Goal: Information Seeking & Learning: Learn about a topic

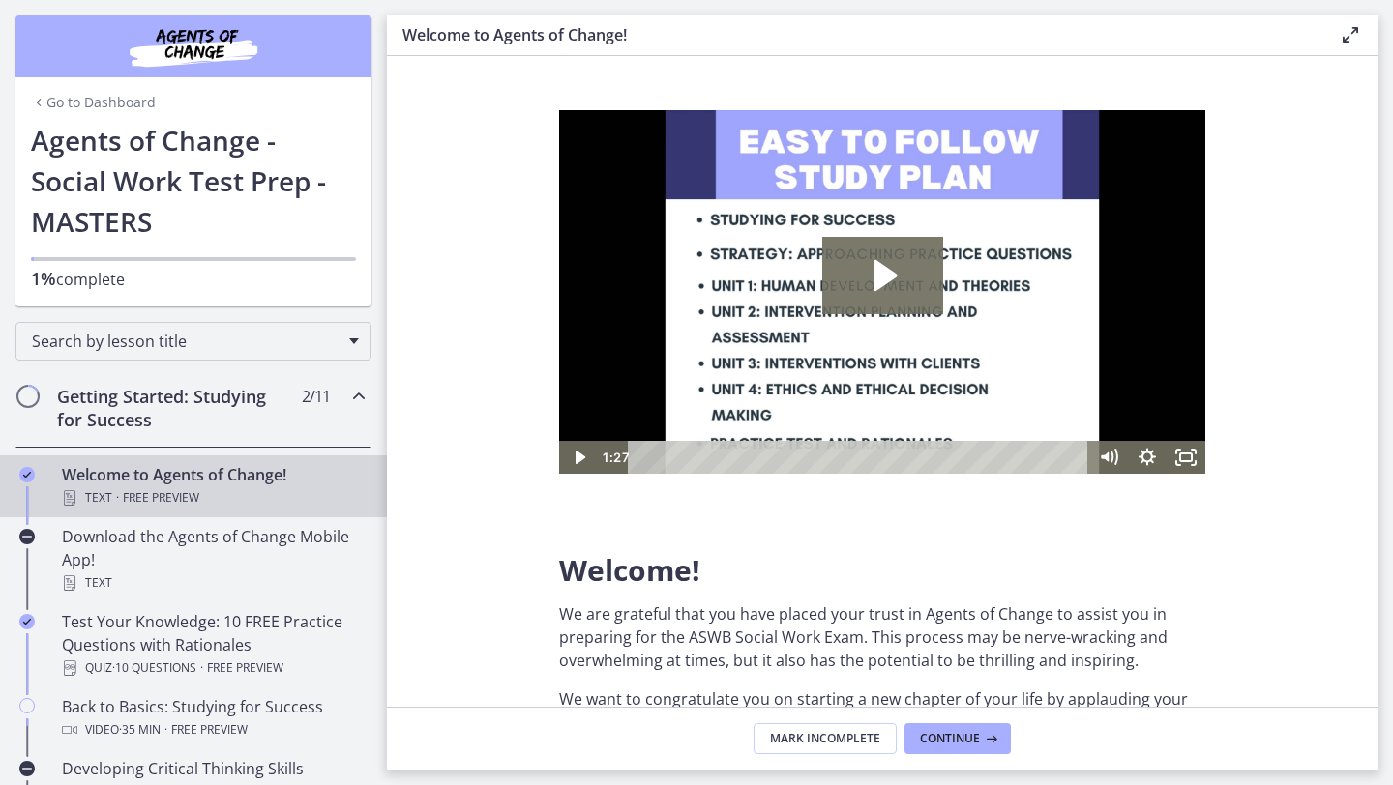
click at [97, 98] on link "Go to Dashboard" at bounding box center [93, 102] width 125 height 19
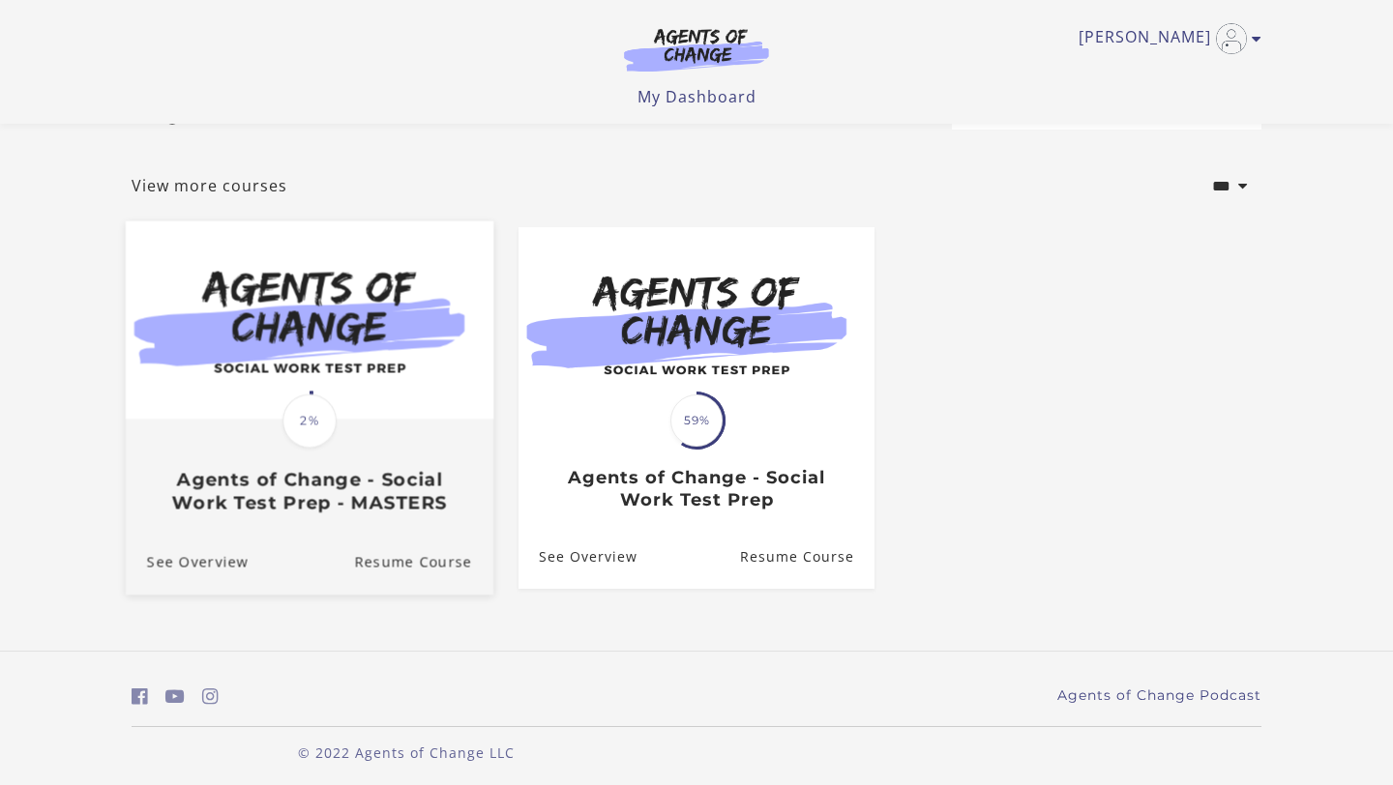
scroll to position [82, 0]
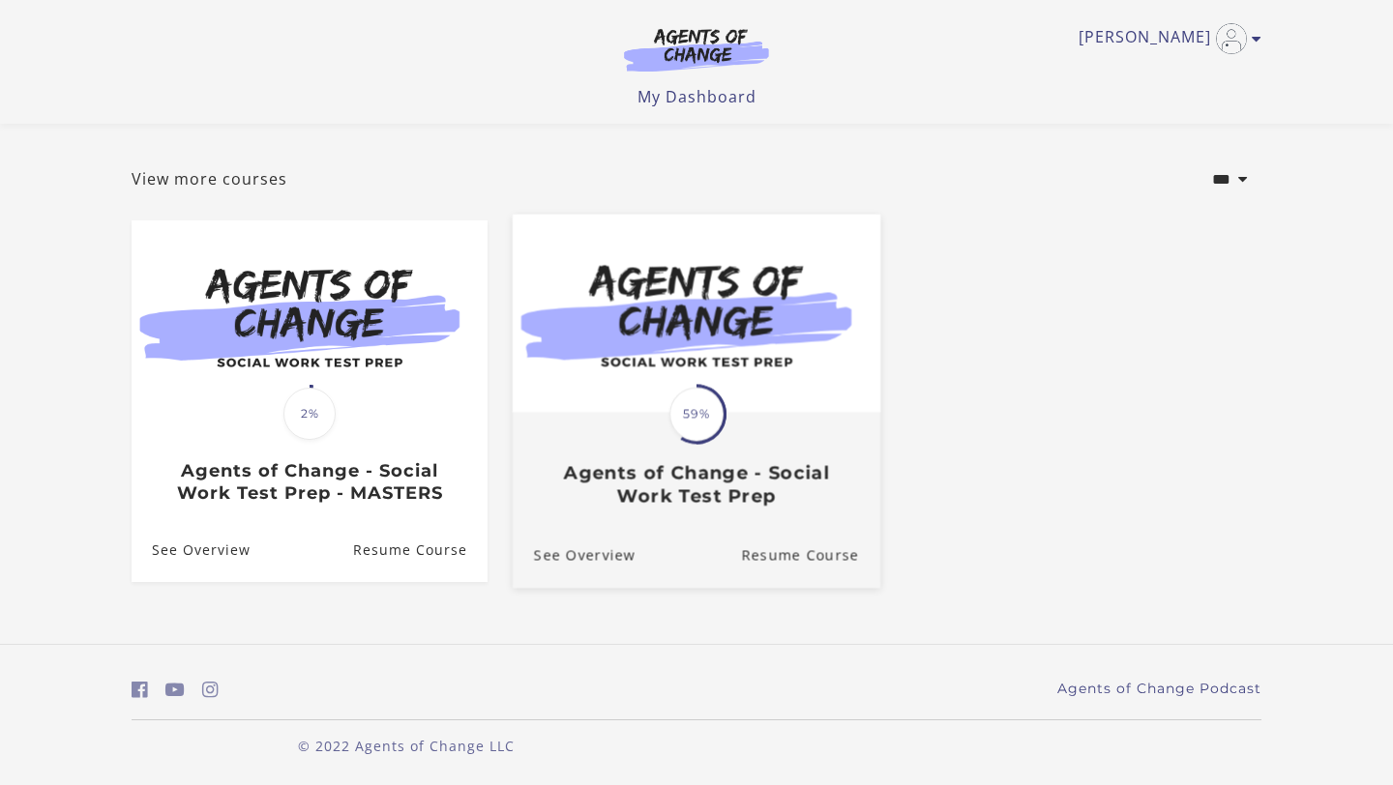
click at [783, 401] on img at bounding box center [697, 314] width 368 height 198
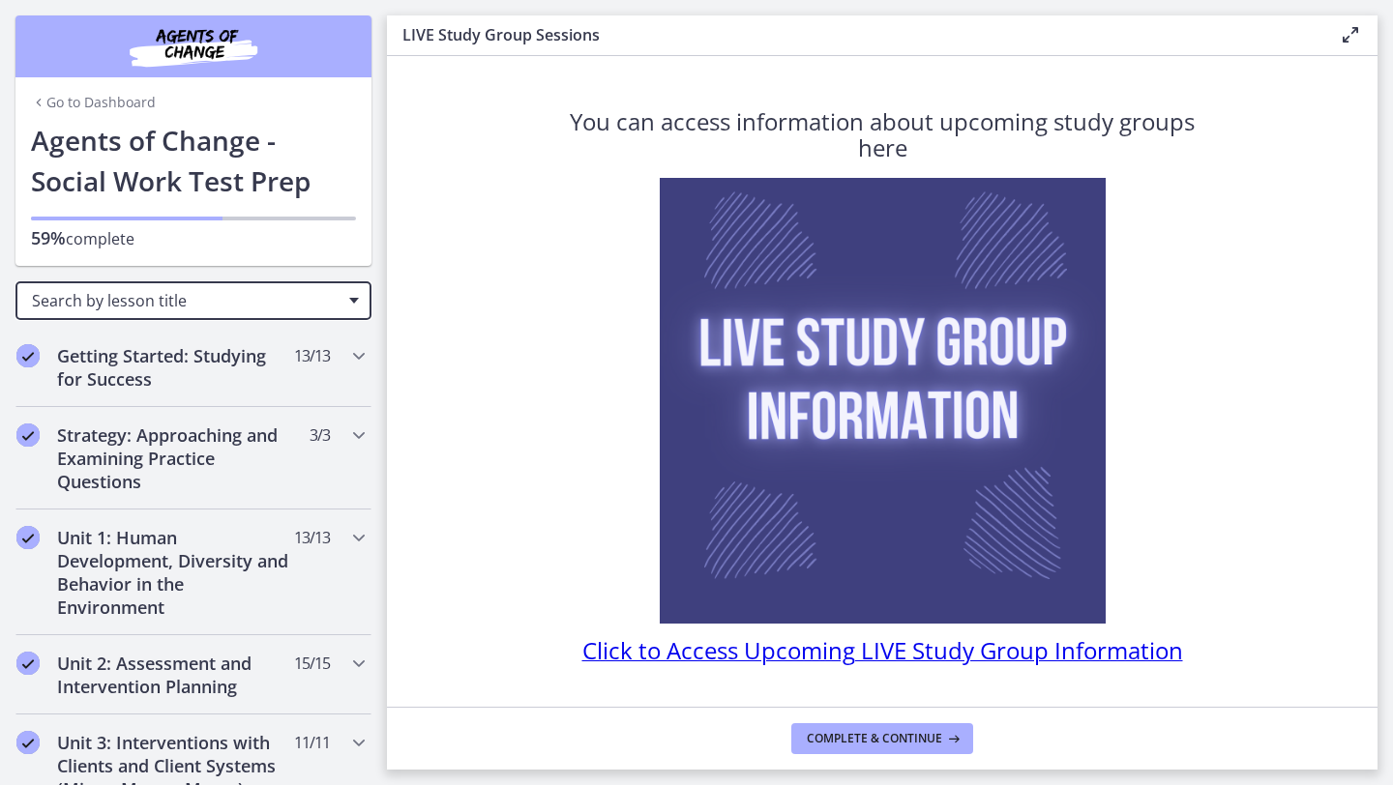
click at [313, 301] on span "Search by lesson title" at bounding box center [186, 300] width 308 height 21
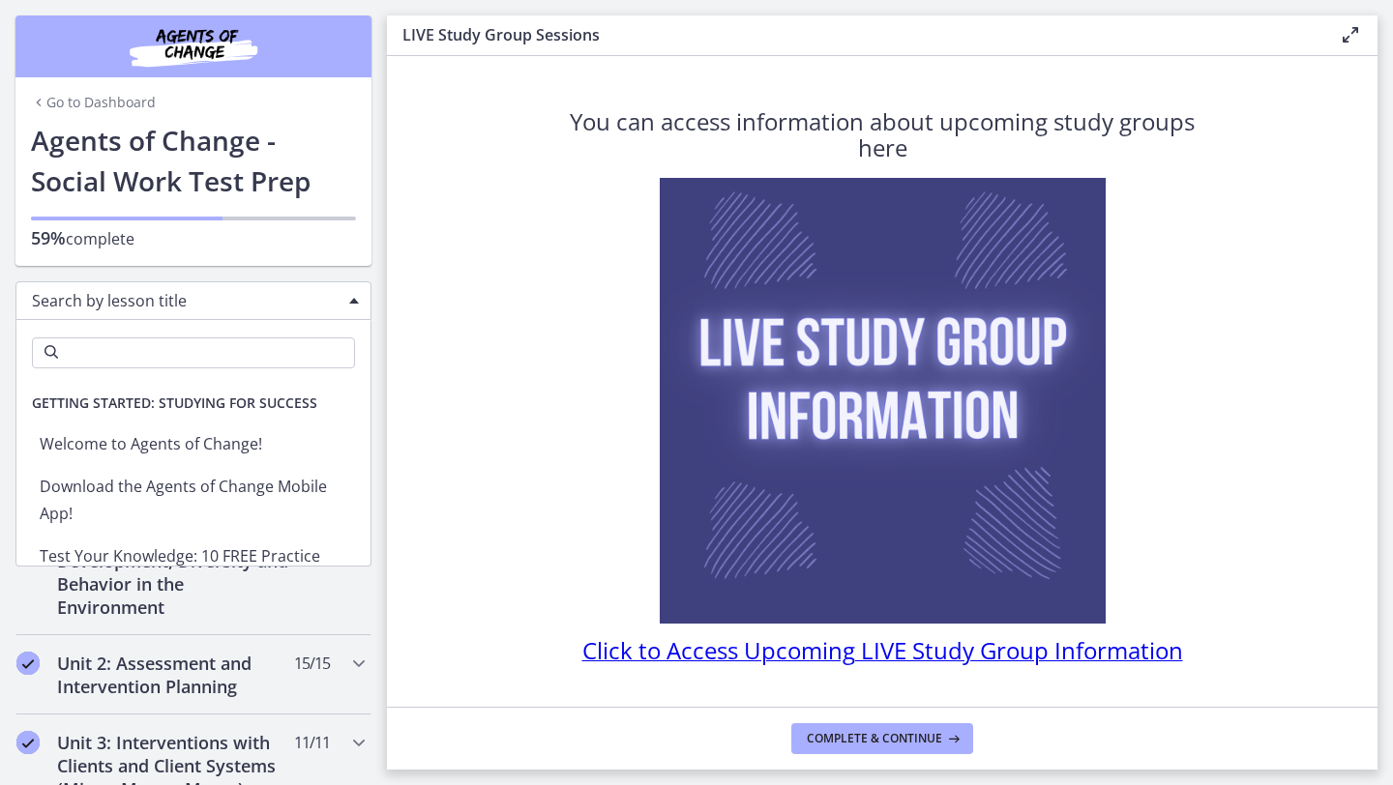
click at [313, 301] on span "Search by lesson title" at bounding box center [186, 300] width 308 height 21
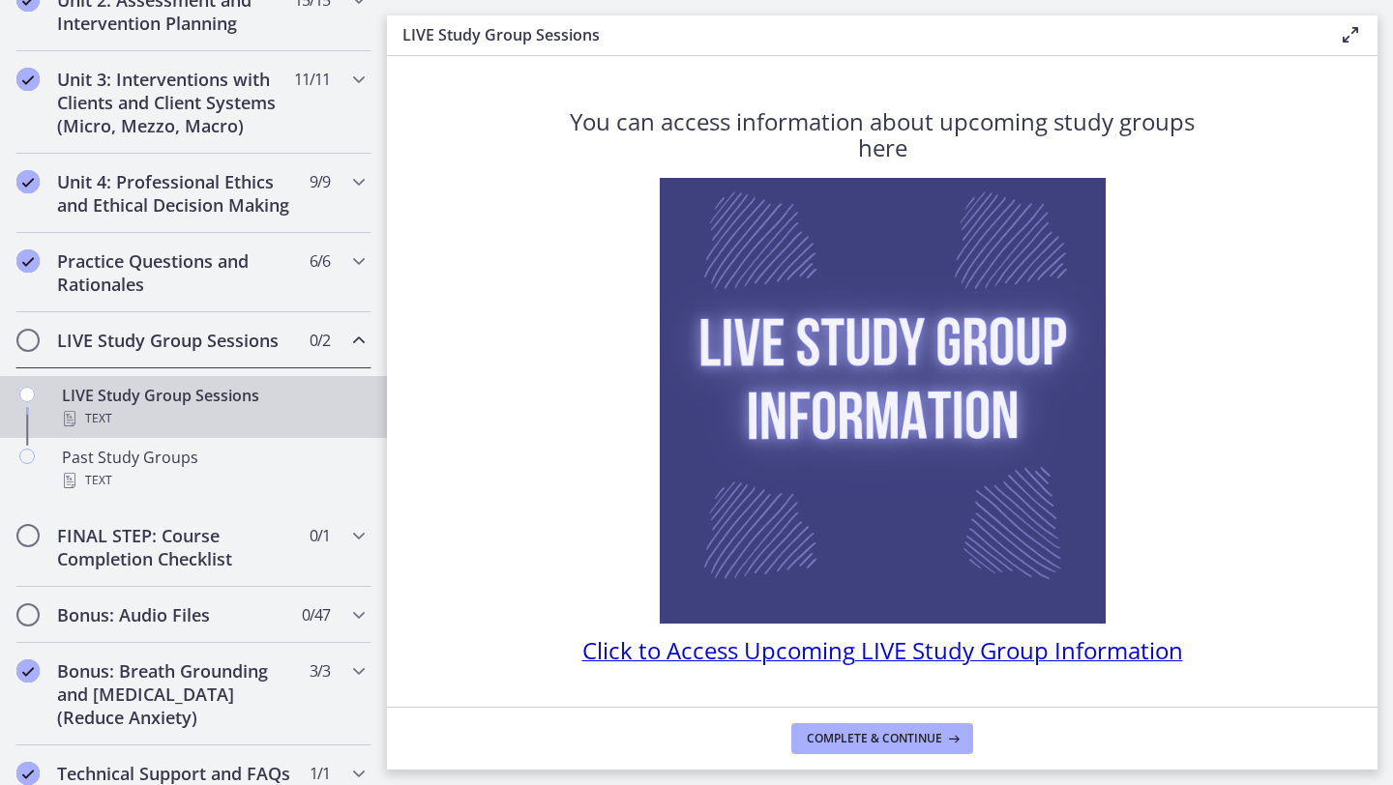
scroll to position [662, 0]
click at [352, 279] on div "Practice Questions and Rationales 6 / 6 Completed" at bounding box center [193, 274] width 356 height 79
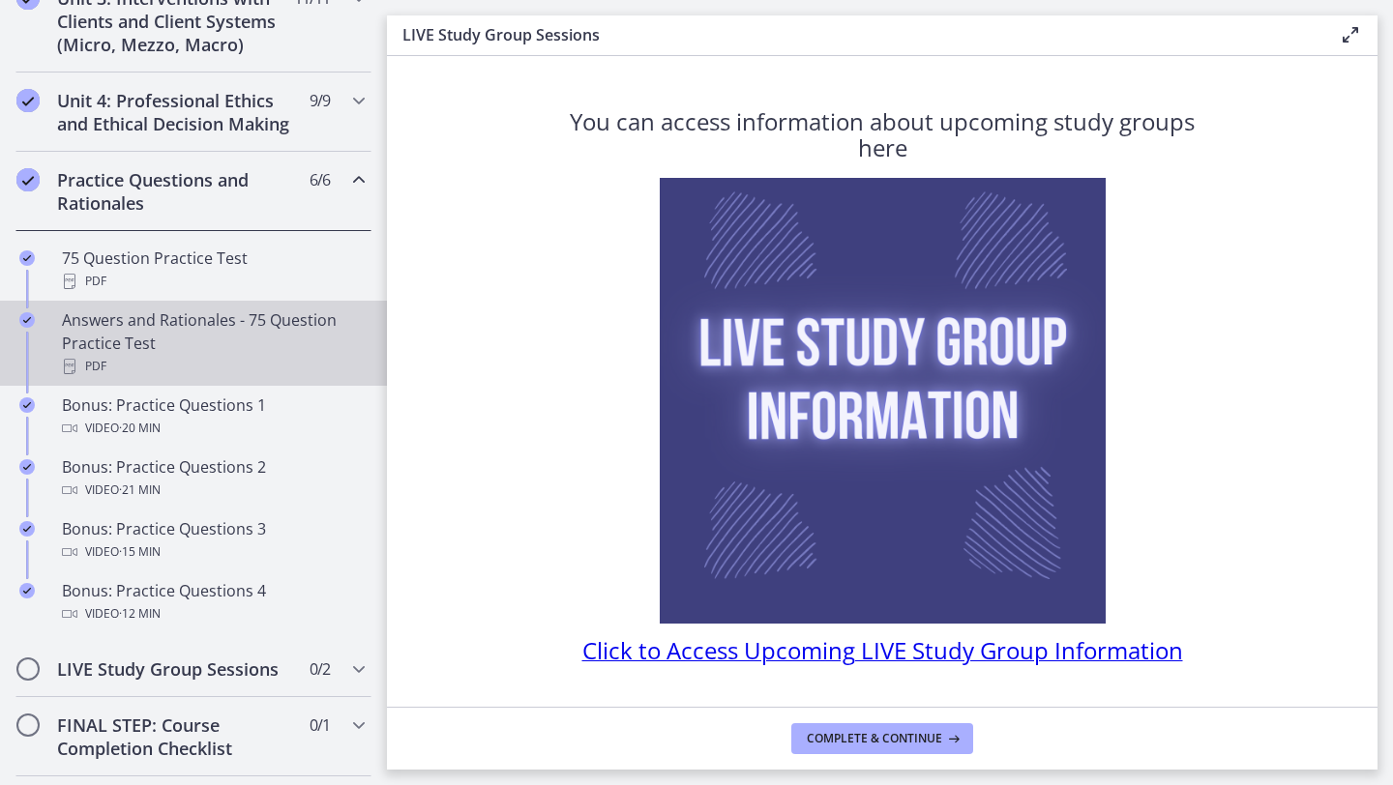
scroll to position [788, 0]
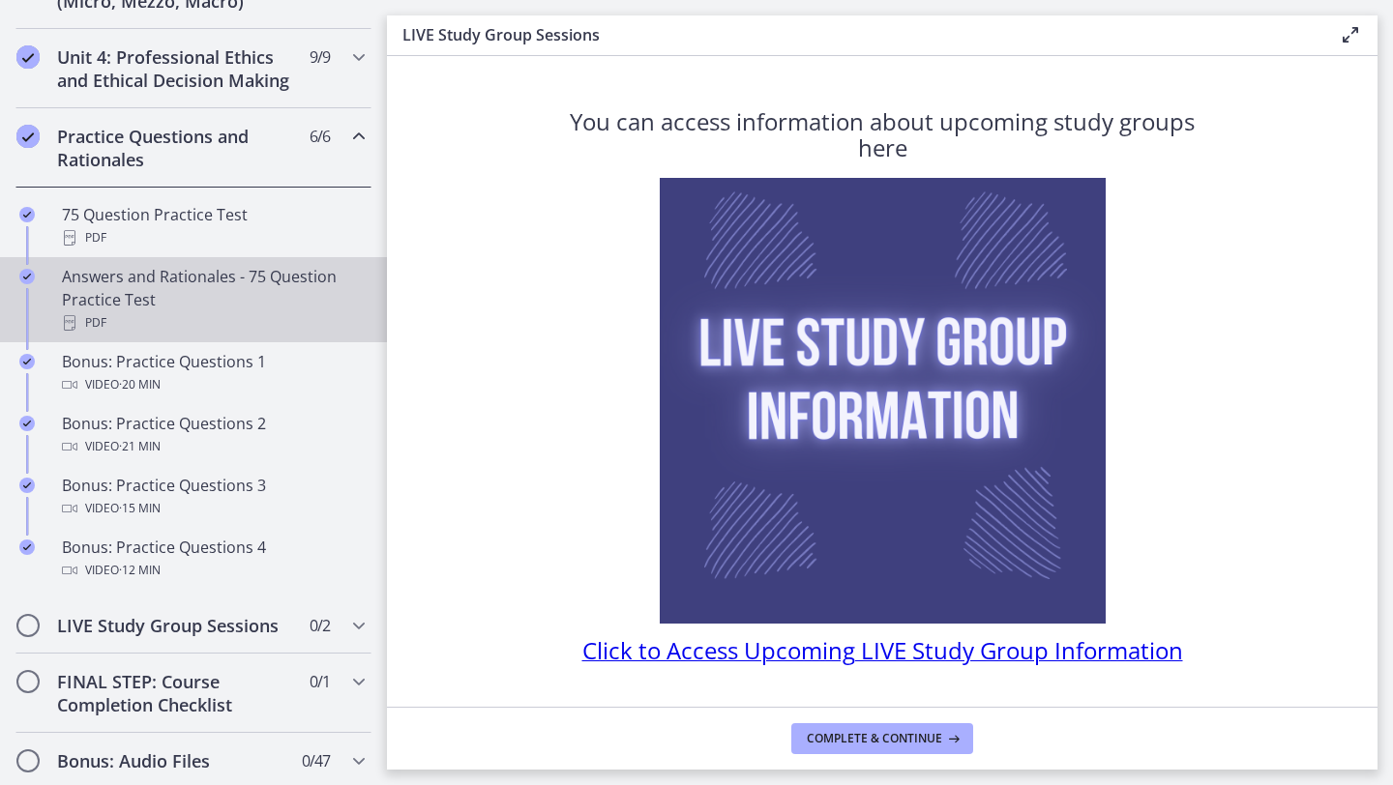
click at [291, 283] on div "Answers and Rationales - 75 Question Practice Test PDF" at bounding box center [213, 300] width 302 height 70
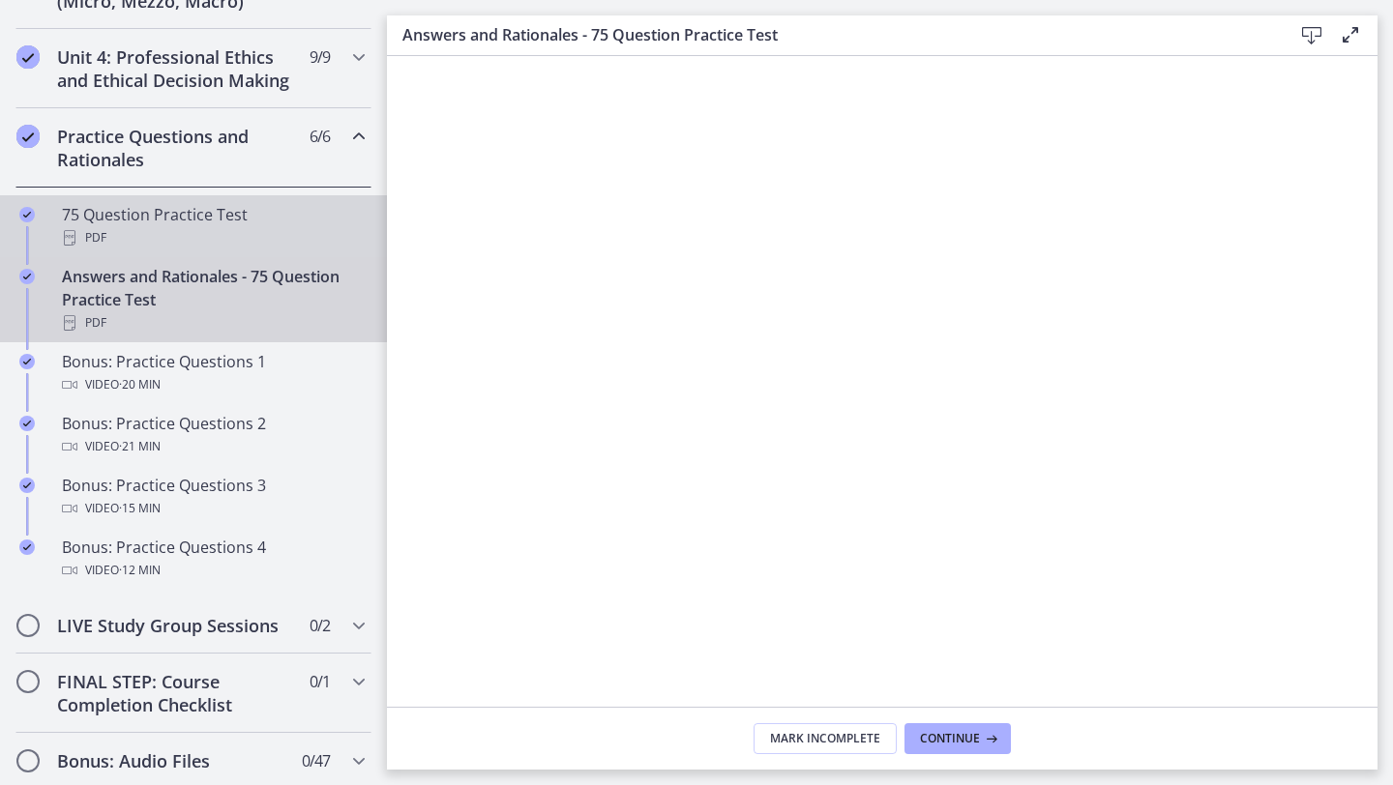
click at [273, 246] on div "PDF" at bounding box center [213, 237] width 302 height 23
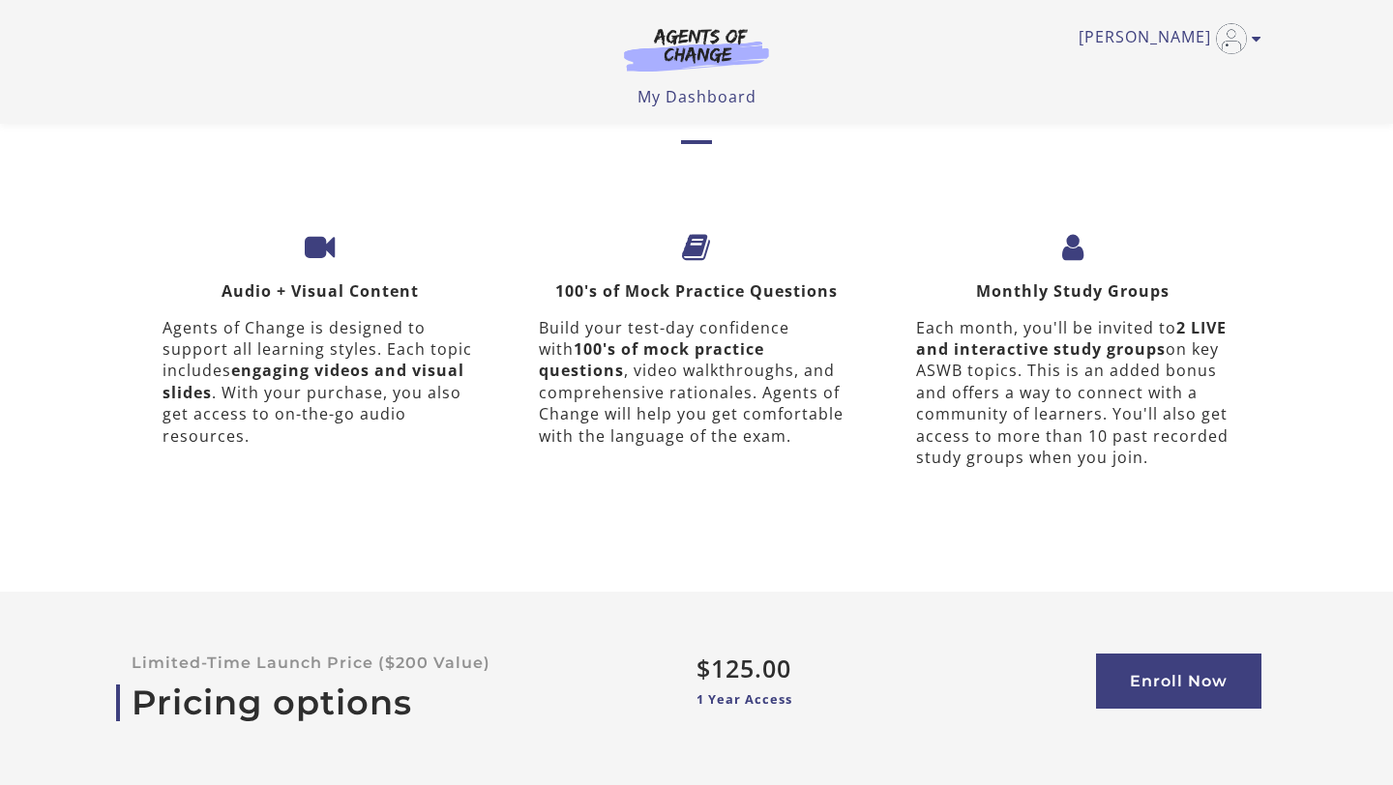
scroll to position [5882, 0]
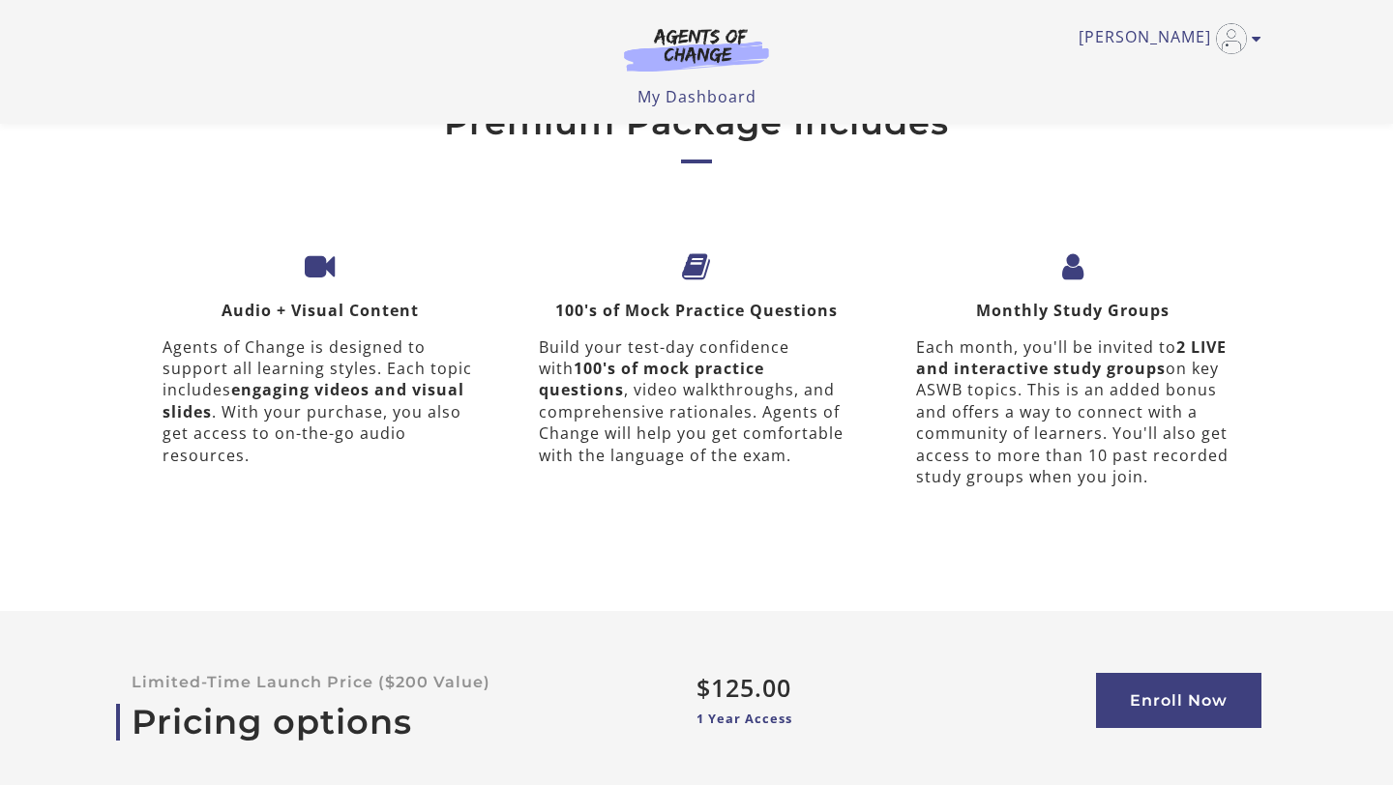
click at [691, 252] on icon at bounding box center [696, 267] width 29 height 30
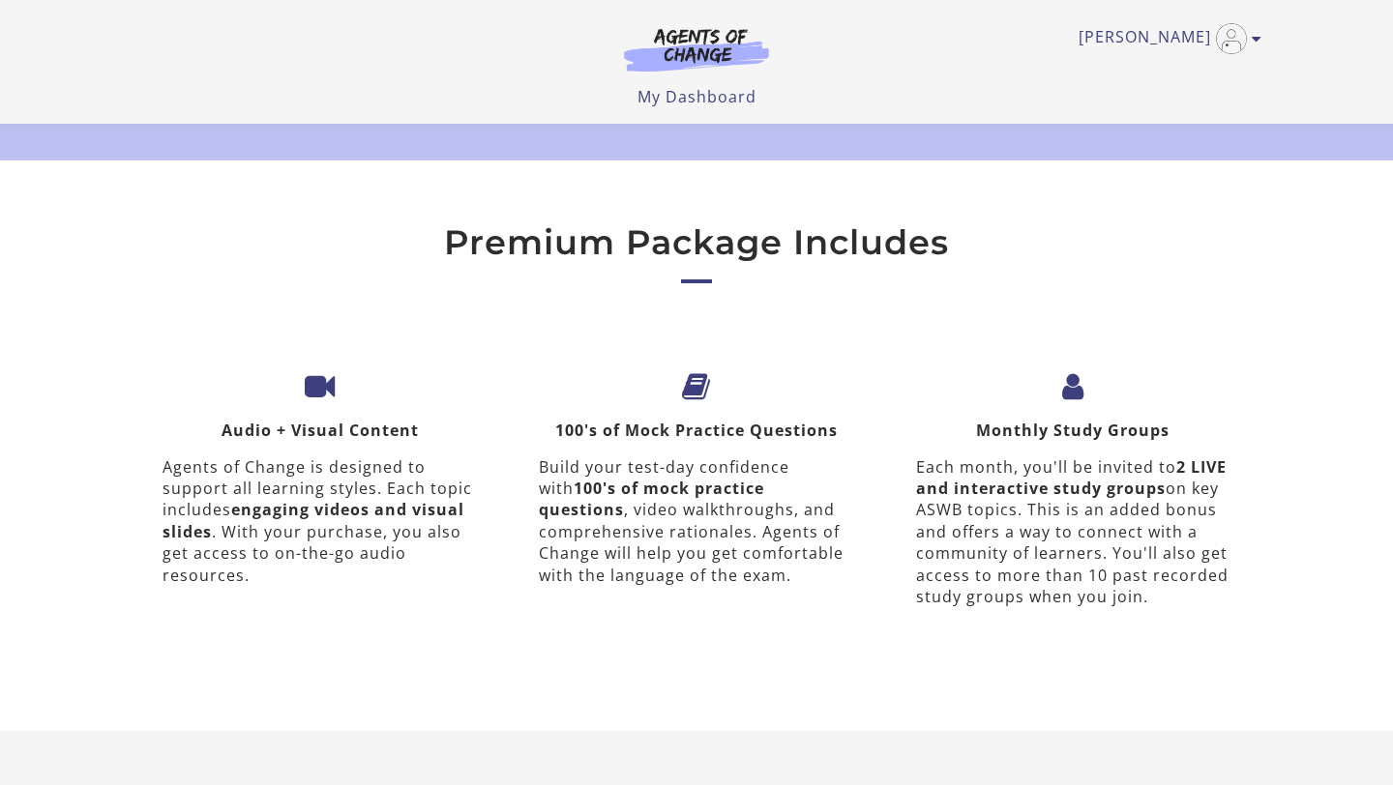
scroll to position [5765, 0]
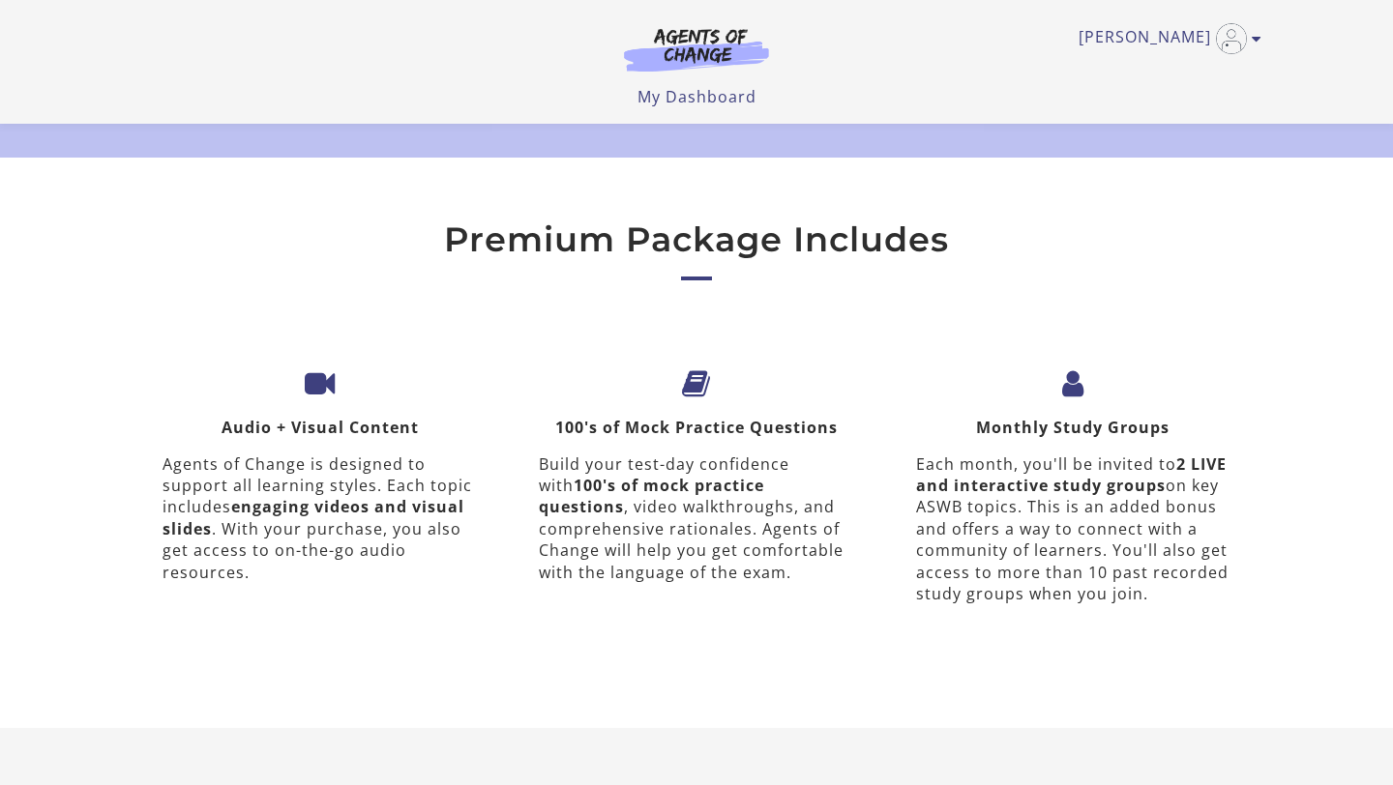
click at [690, 369] on icon at bounding box center [696, 384] width 29 height 30
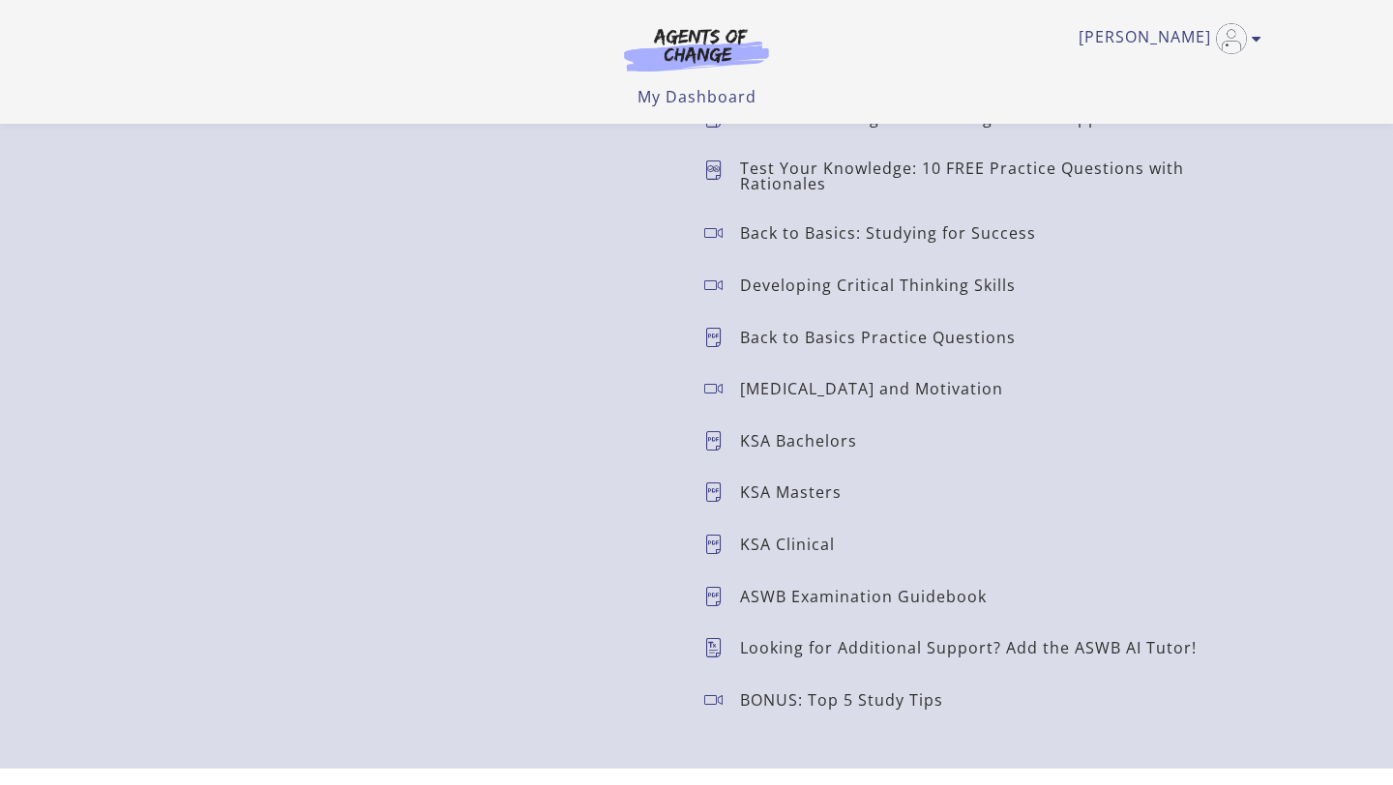
scroll to position [1812, 0]
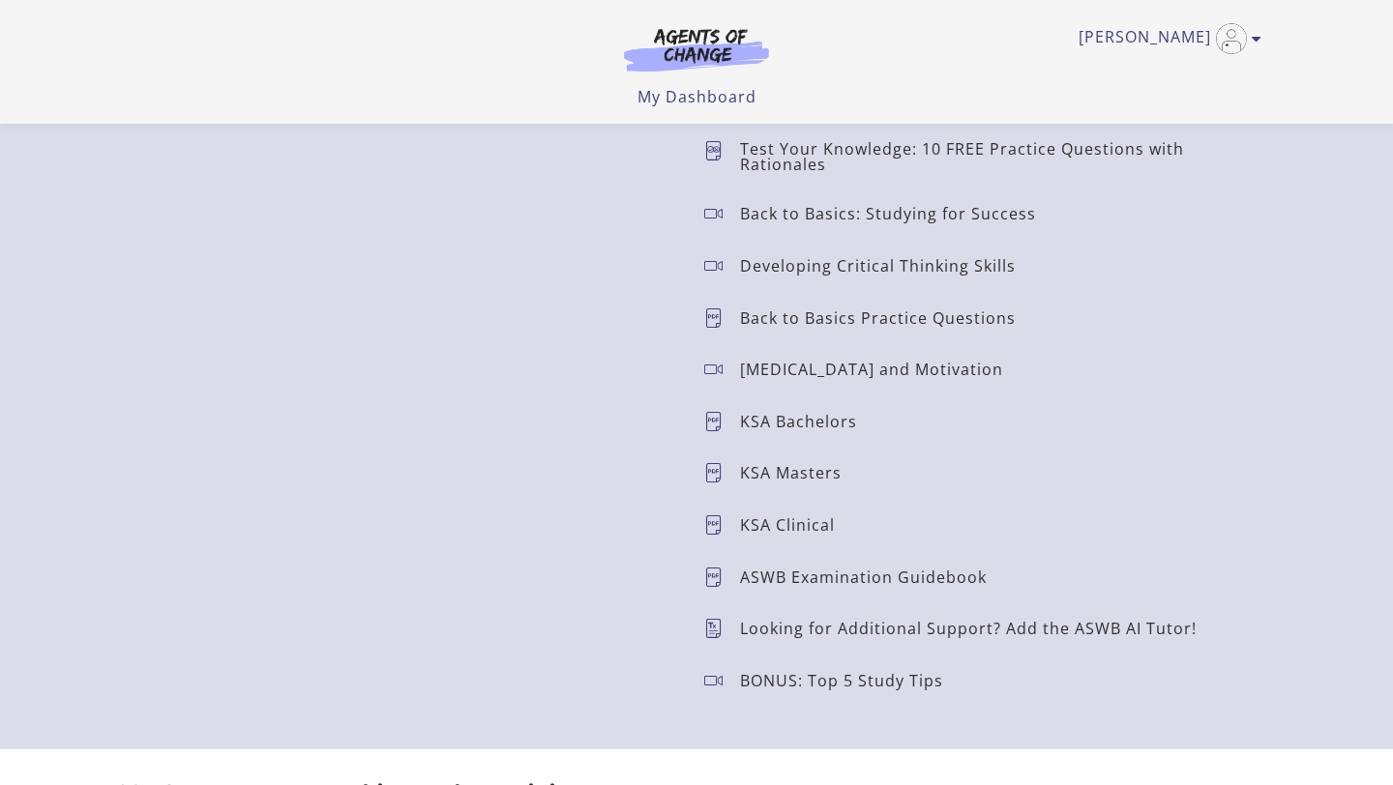
click at [718, 314] on icon at bounding box center [722, 318] width 36 height 19
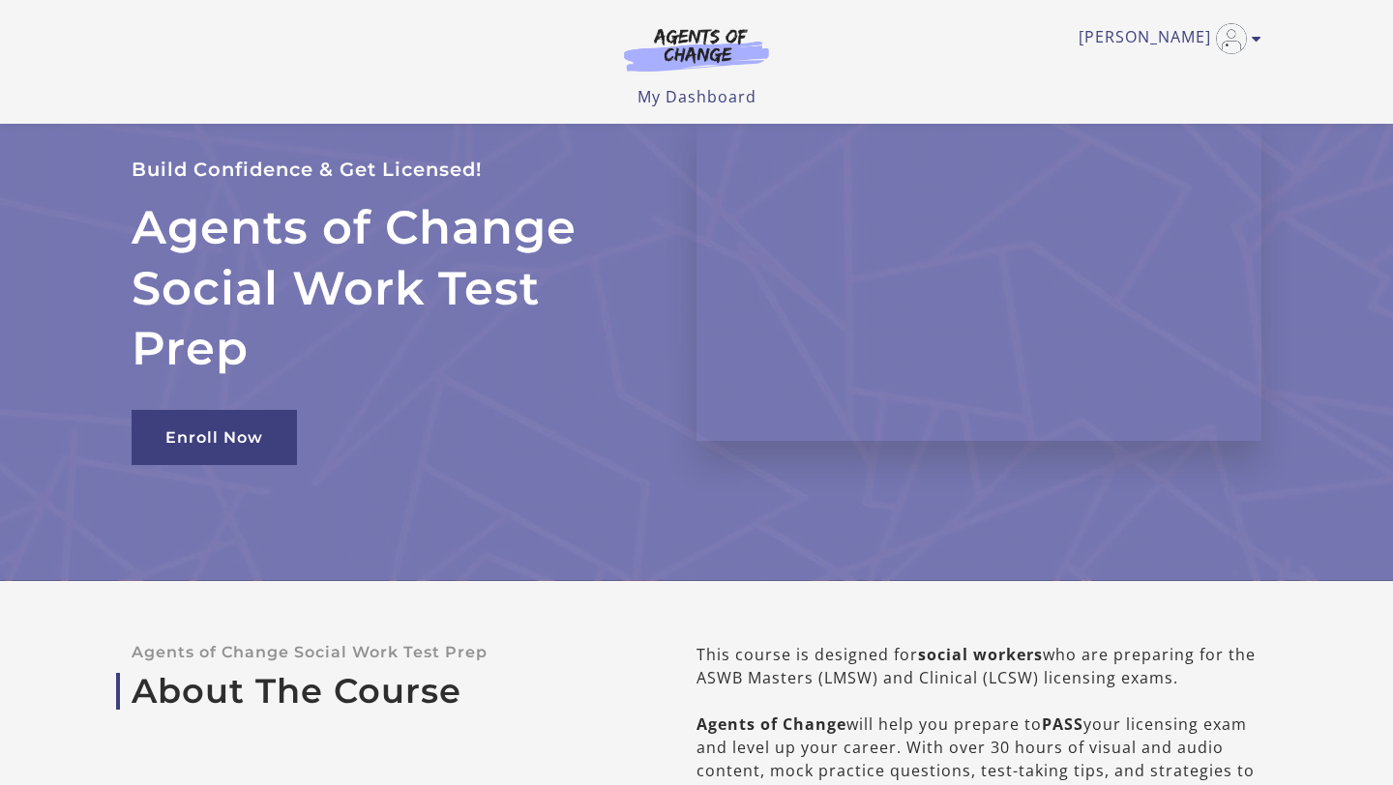
scroll to position [28, 0]
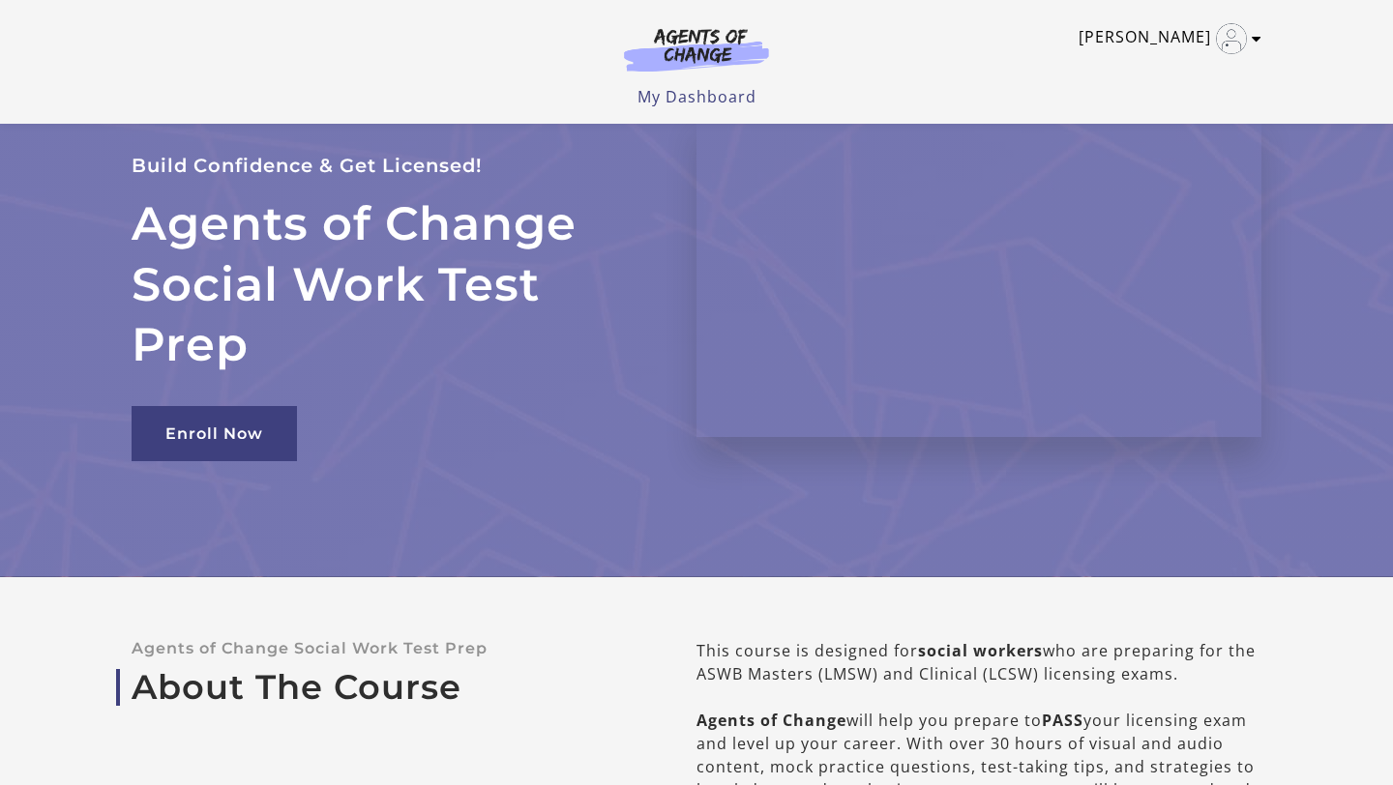
click at [1256, 43] on icon "Toggle menu" at bounding box center [1257, 38] width 10 height 15
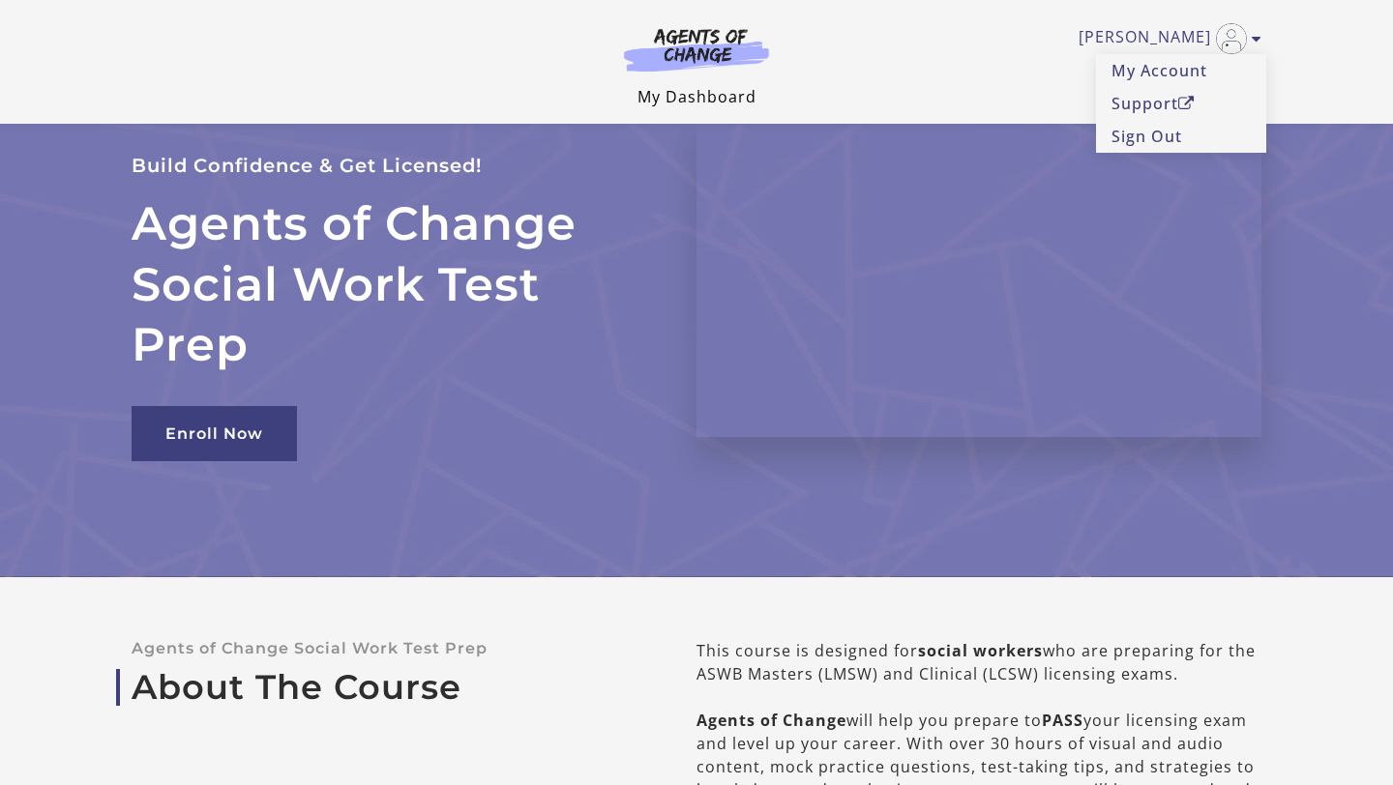
click at [721, 101] on link "My Dashboard" at bounding box center [696, 96] width 119 height 21
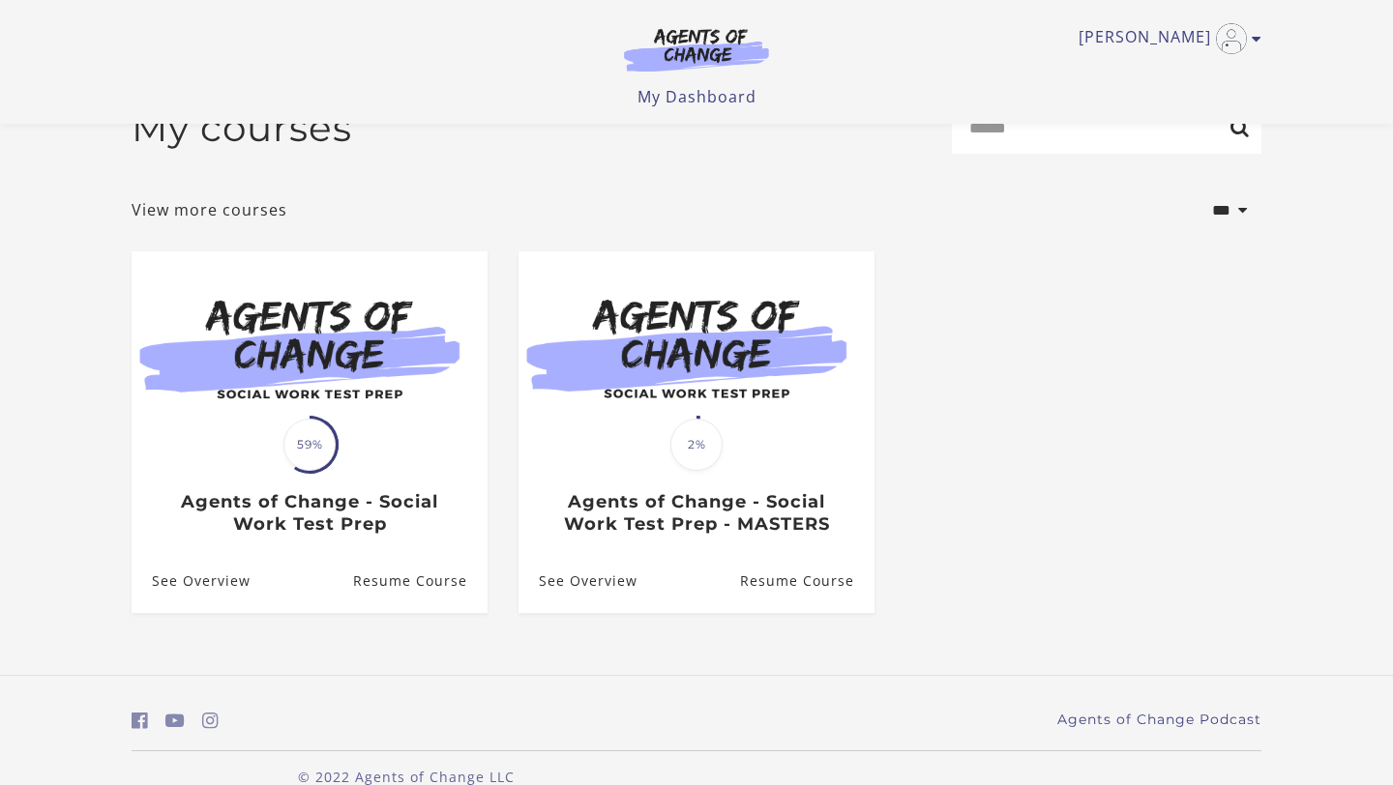
scroll to position [82, 0]
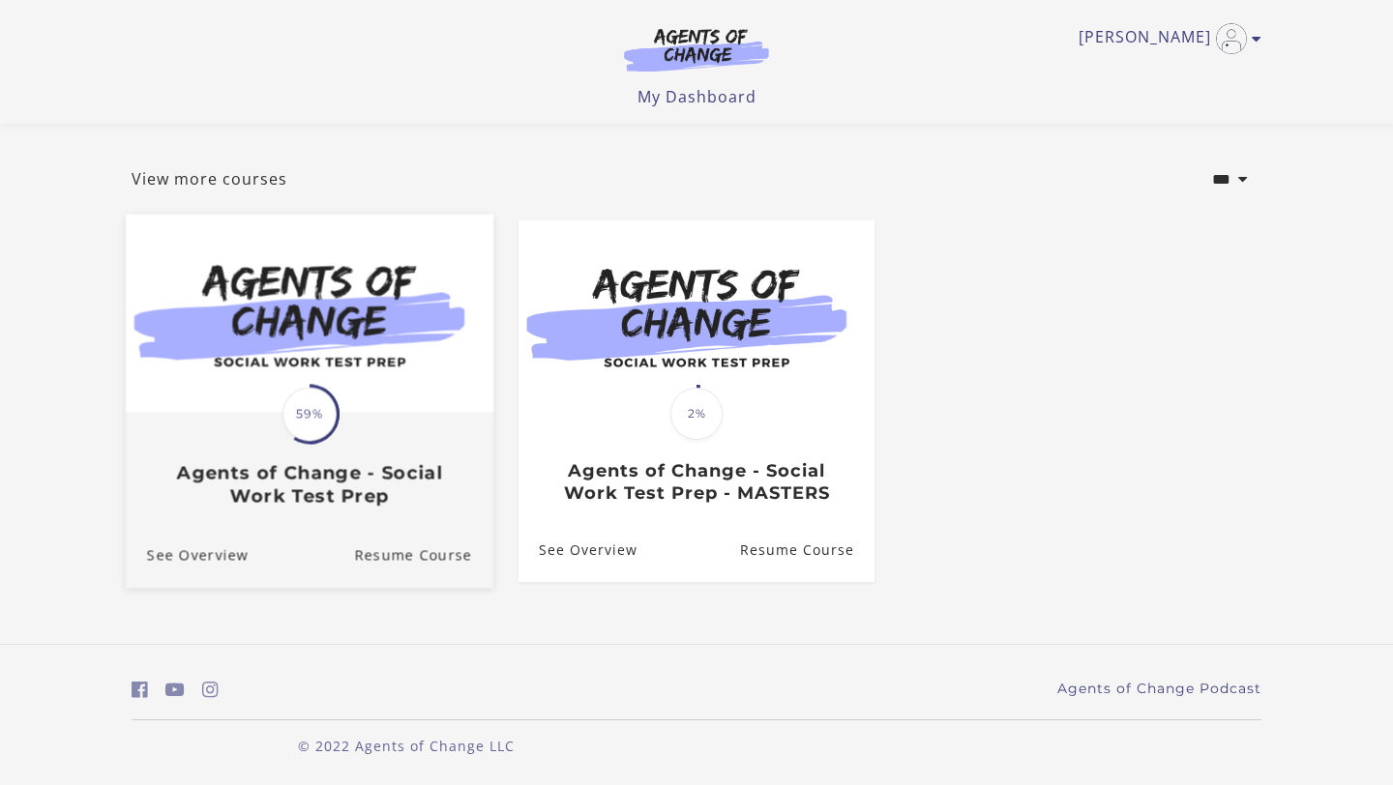
click at [359, 482] on h3 "Agents of Change - Social Work Test Prep" at bounding box center [309, 484] width 325 height 44
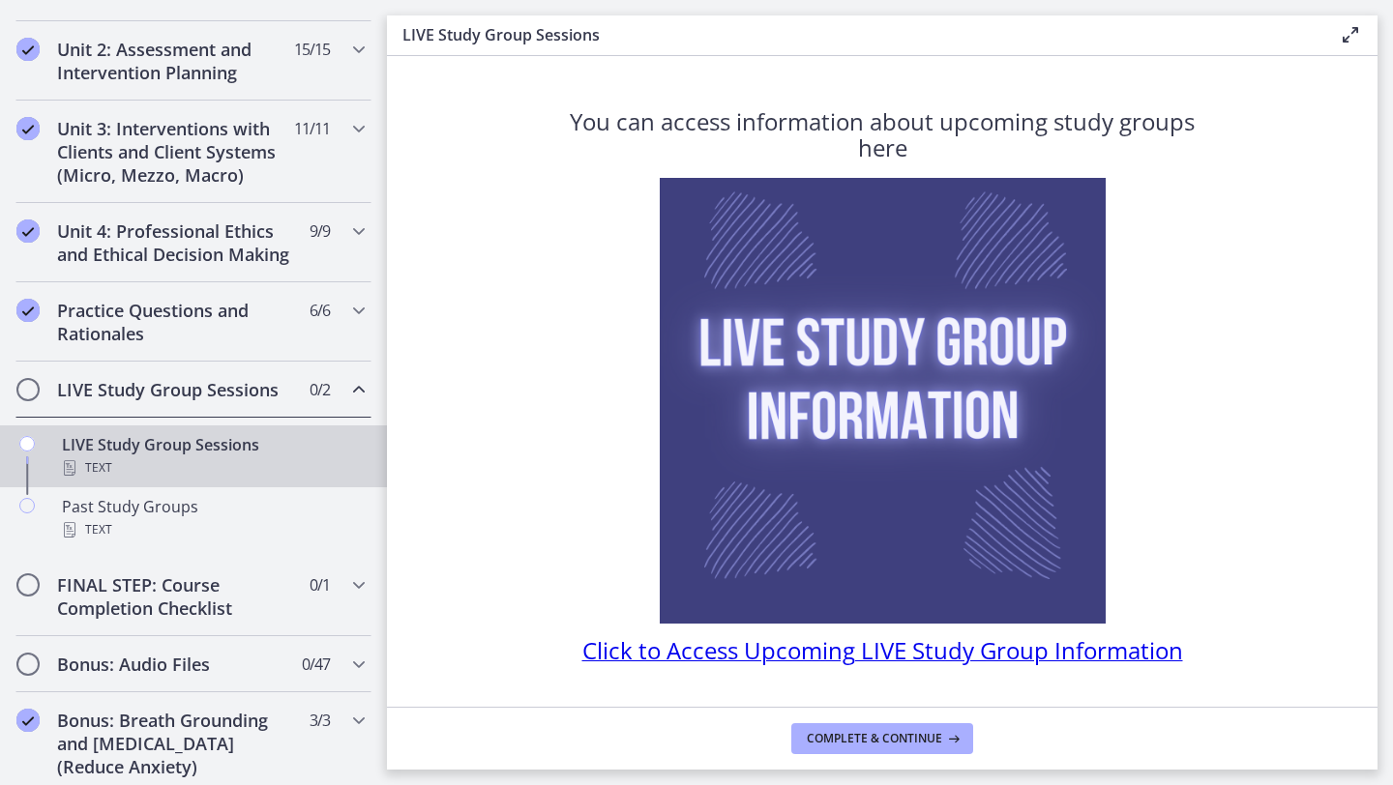
scroll to position [615, 0]
click at [347, 315] on icon "Chapters" at bounding box center [358, 309] width 23 height 23
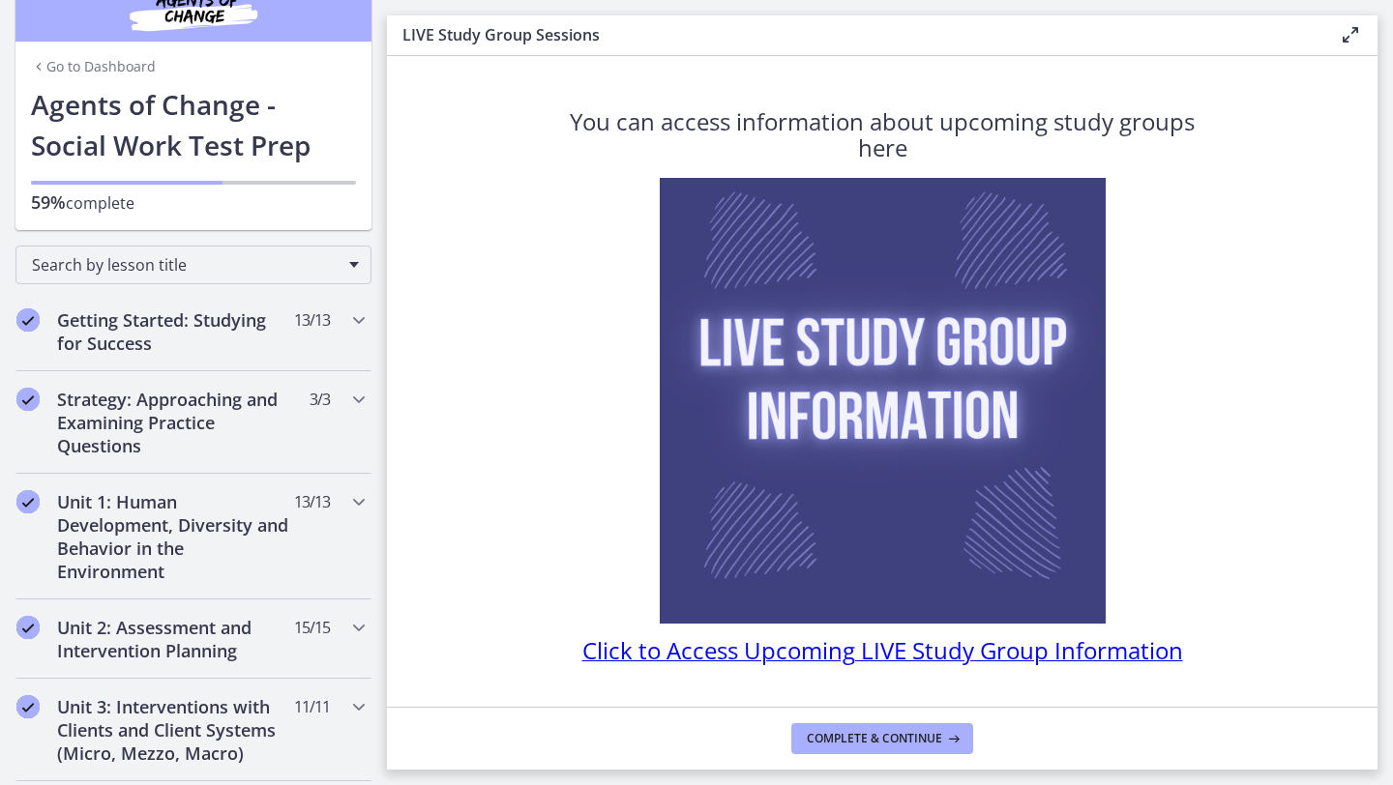
scroll to position [0, 0]
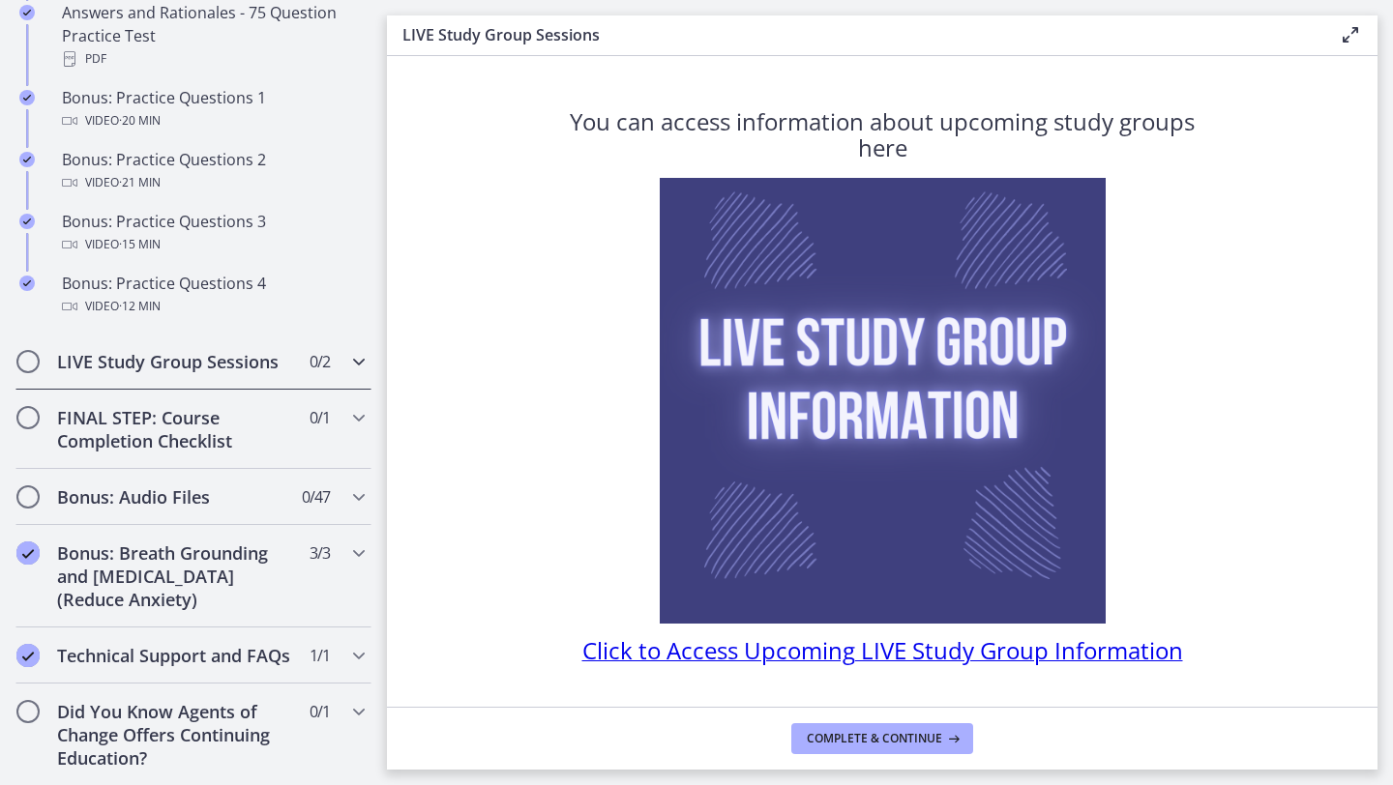
click at [353, 360] on icon "Chapters" at bounding box center [358, 361] width 23 height 23
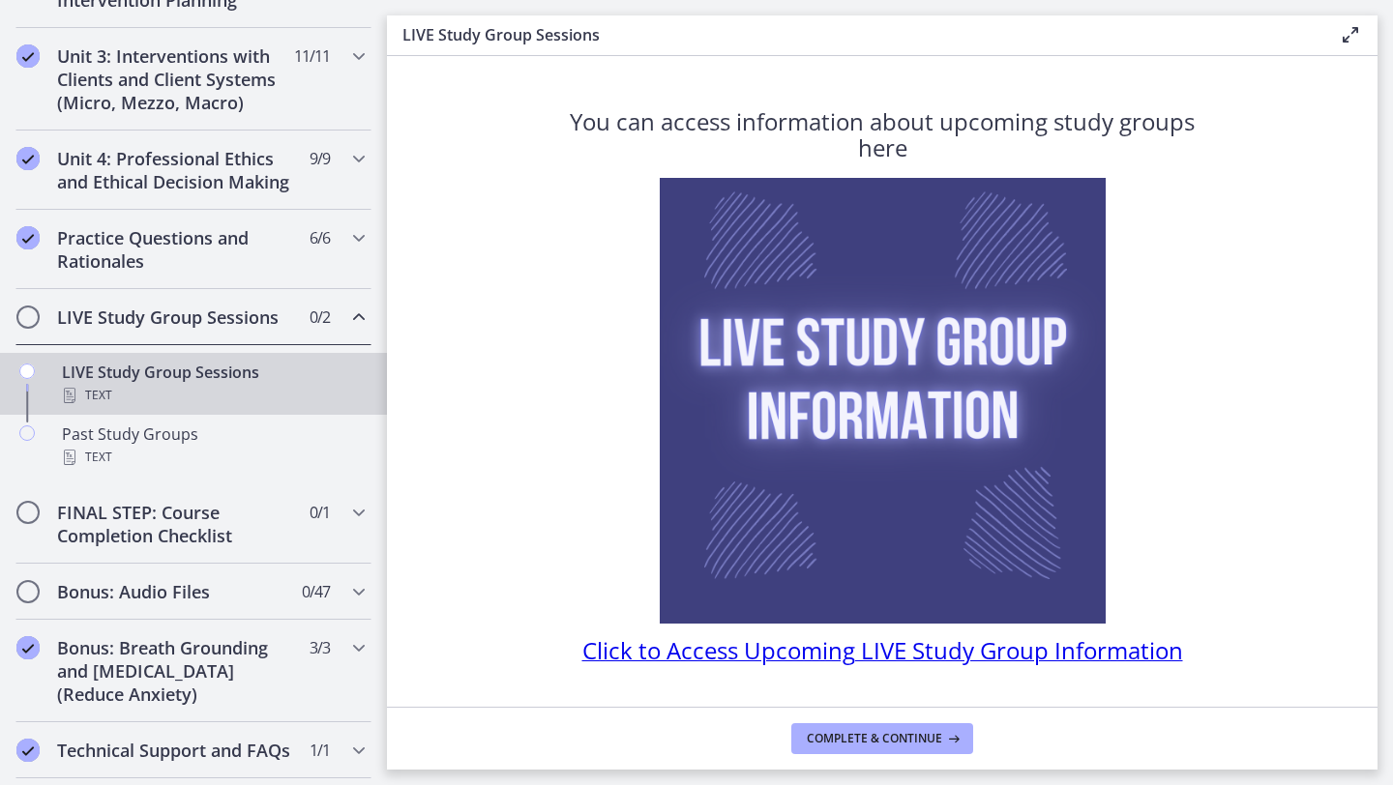
scroll to position [663, 0]
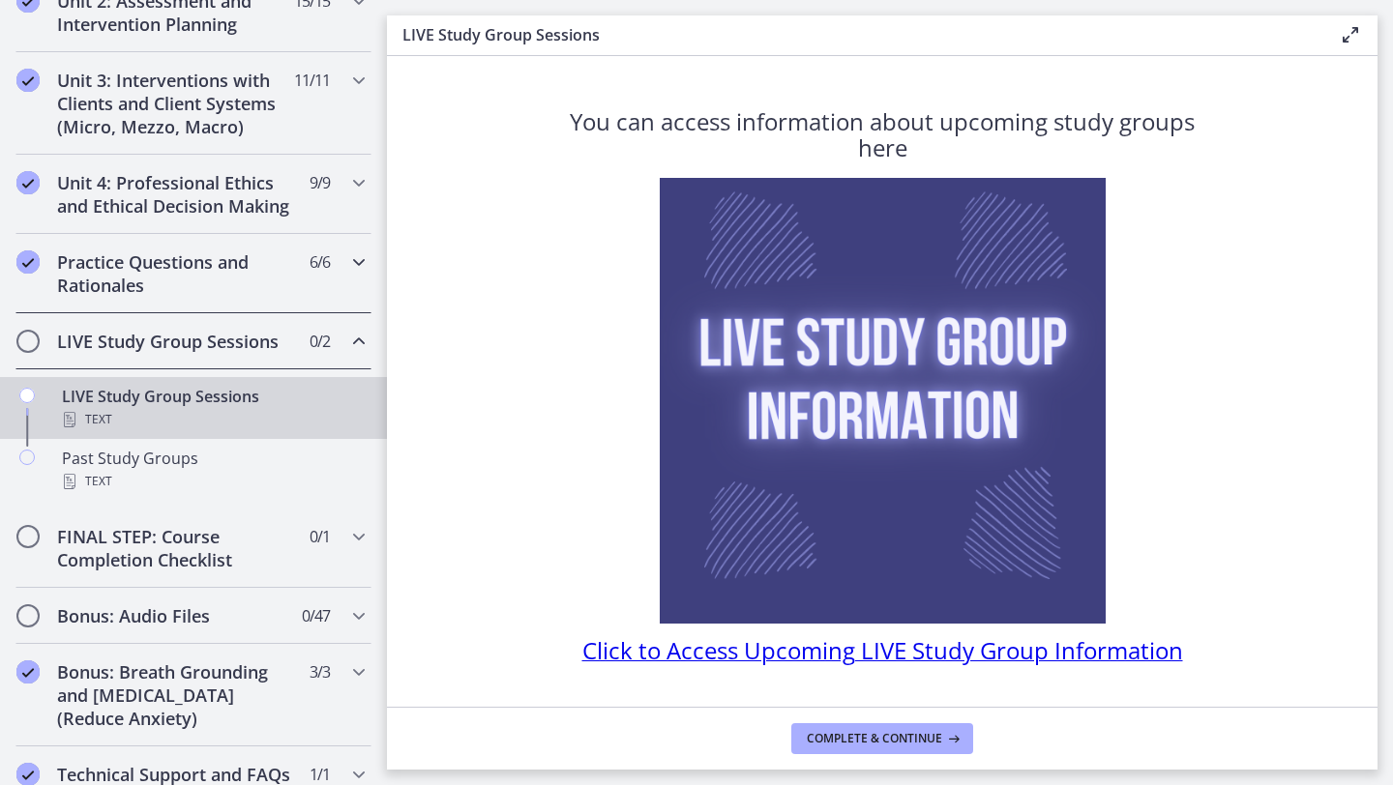
click at [353, 270] on icon "Chapters" at bounding box center [358, 262] width 23 height 23
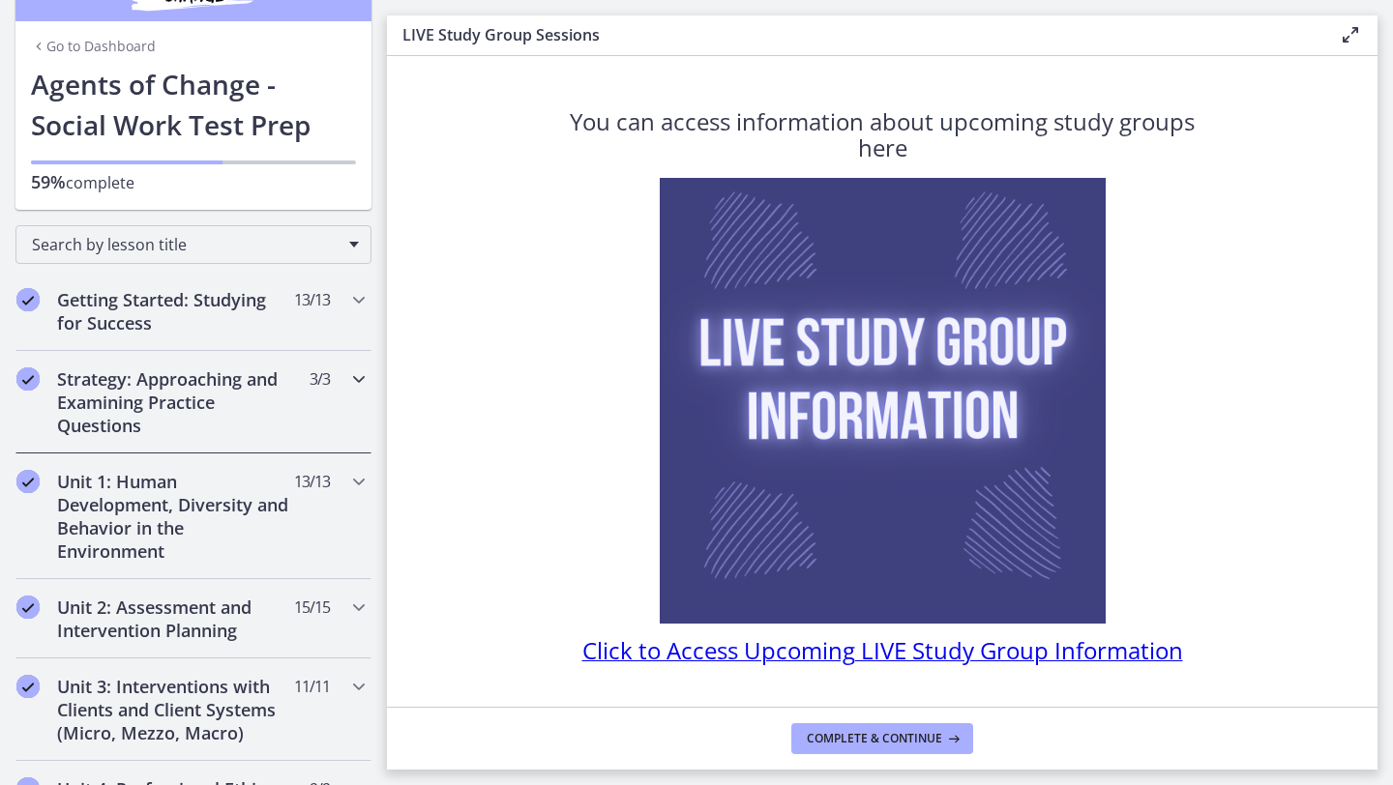
scroll to position [0, 0]
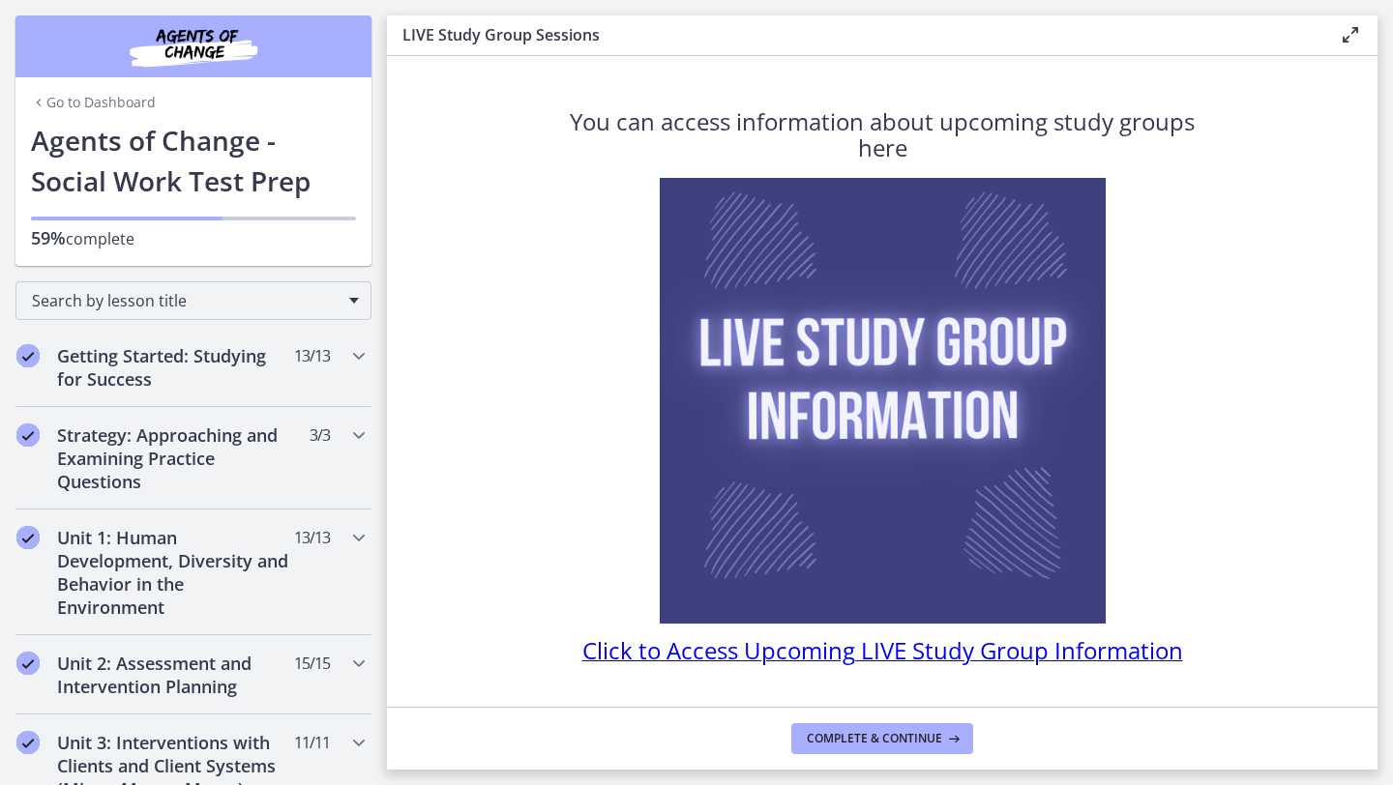
click at [124, 108] on link "Go to Dashboard" at bounding box center [93, 102] width 125 height 19
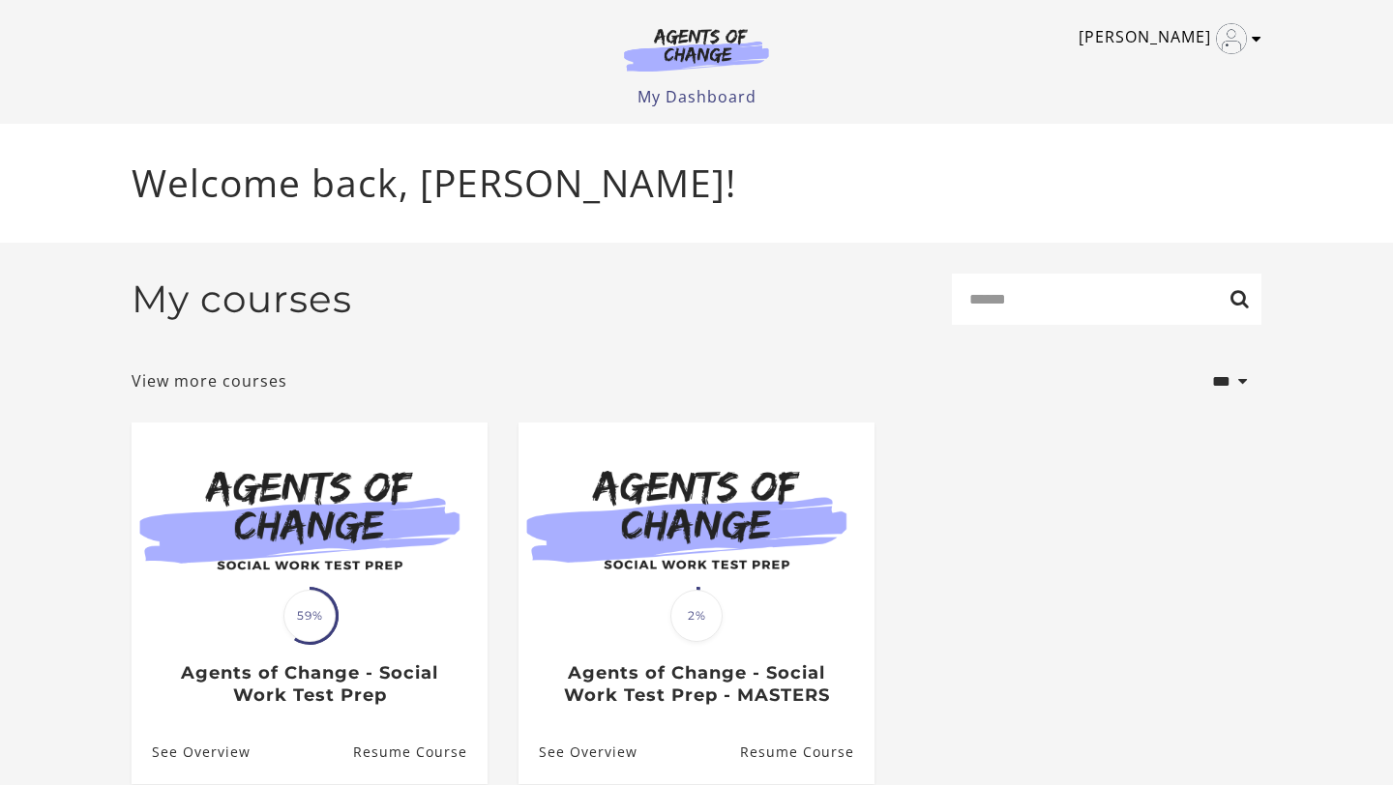
click at [1255, 44] on icon "Toggle menu" at bounding box center [1257, 38] width 10 height 15
click at [1191, 74] on link "My Account" at bounding box center [1181, 70] width 170 height 33
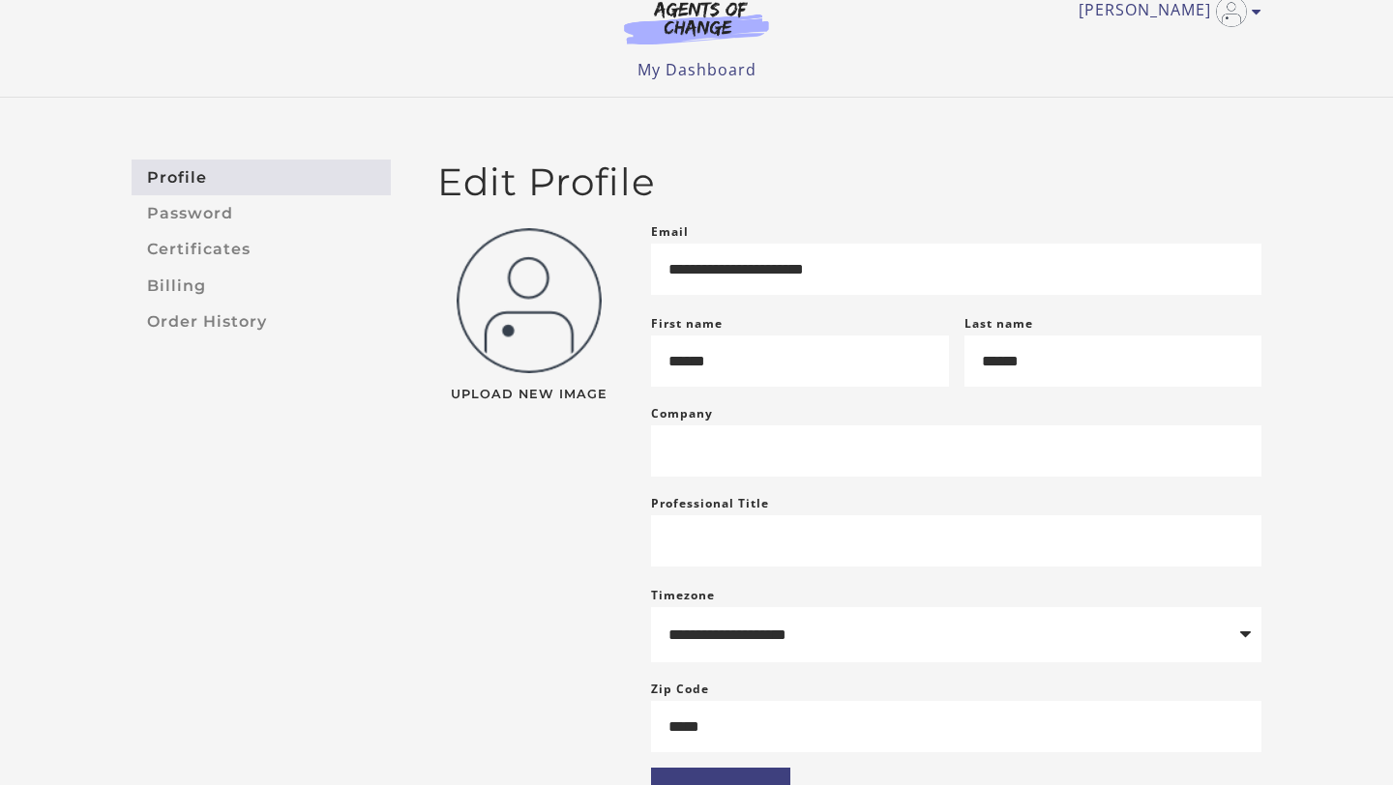
scroll to position [20, 0]
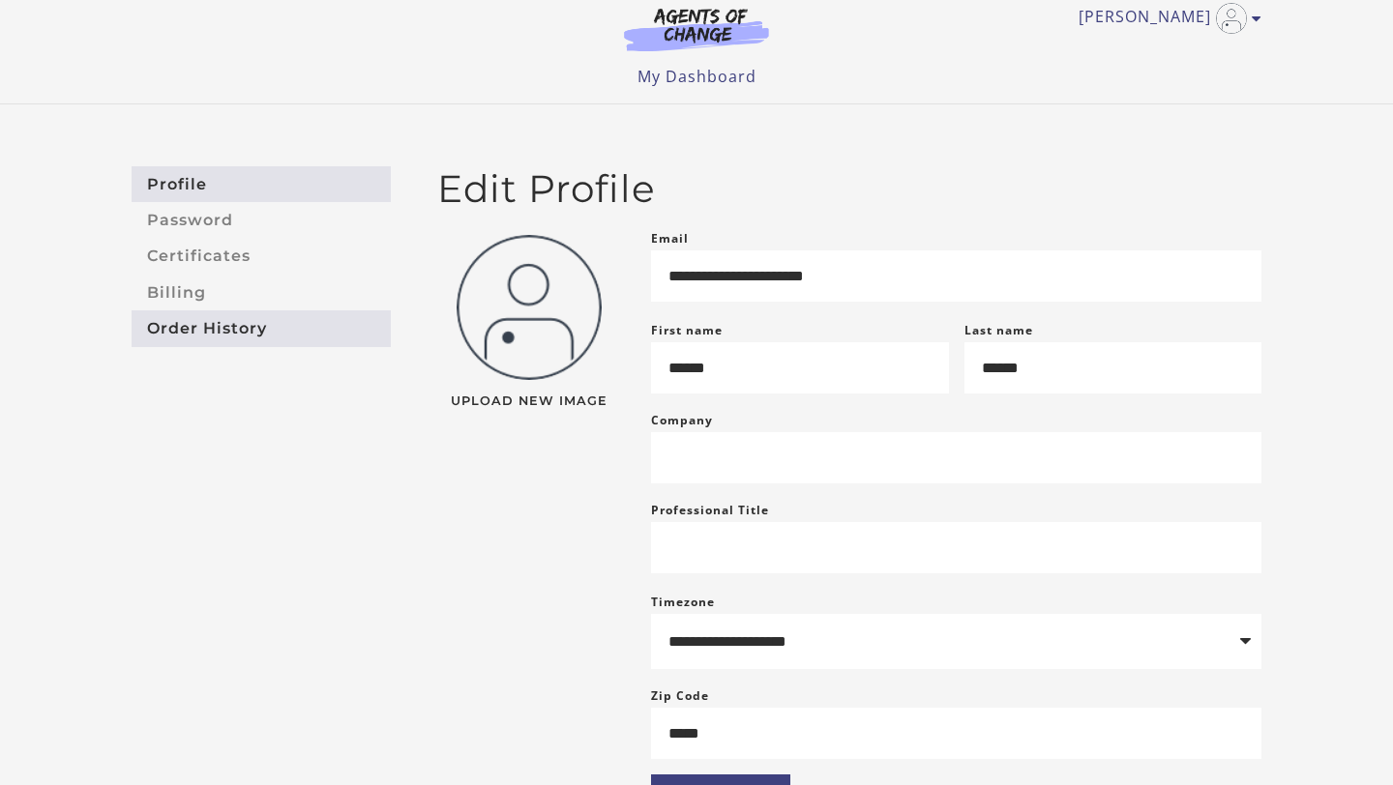
click at [252, 329] on link "Order History" at bounding box center [261, 329] width 259 height 36
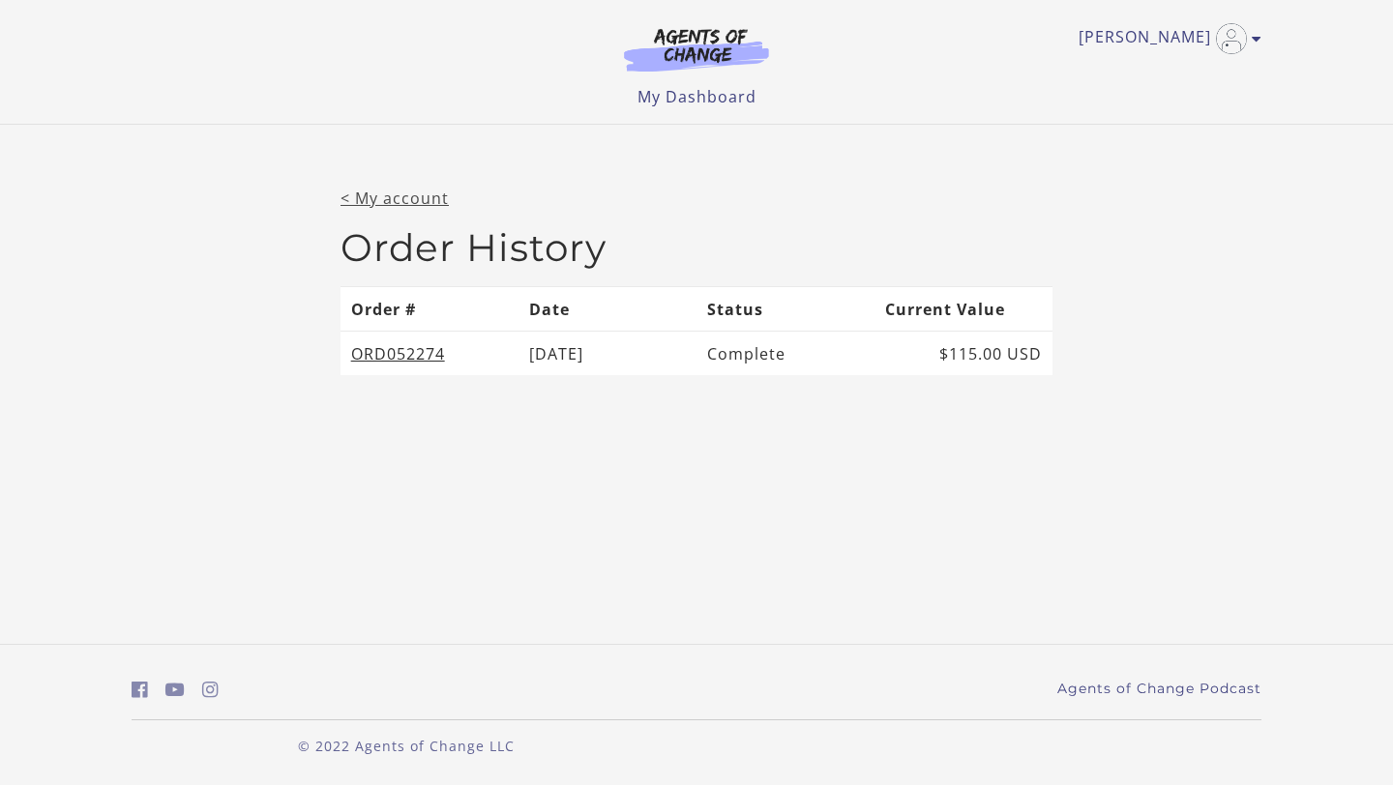
click at [410, 196] on link "< My account" at bounding box center [394, 198] width 108 height 21
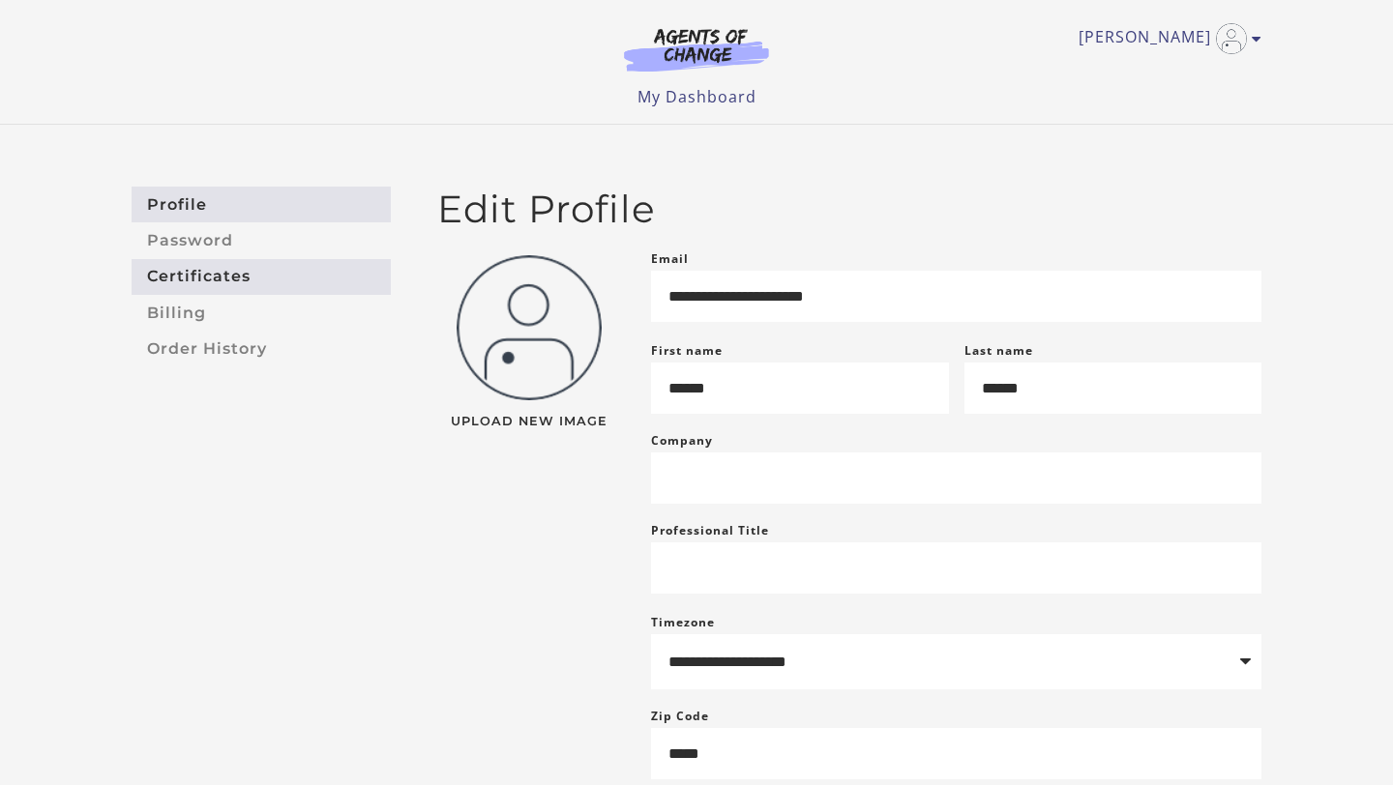
click at [243, 277] on link "Certificates" at bounding box center [261, 277] width 259 height 36
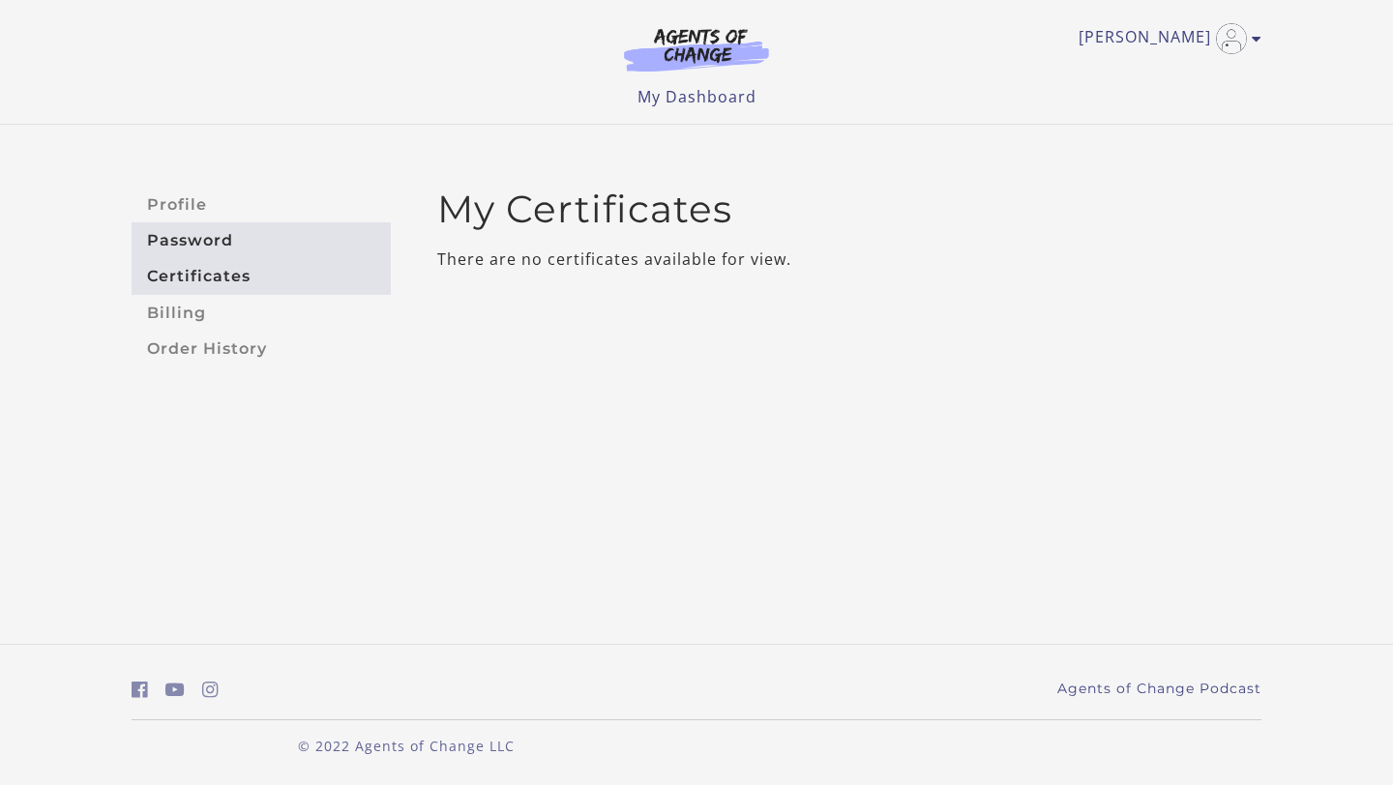
click at [167, 224] on link "Password" at bounding box center [261, 240] width 259 height 36
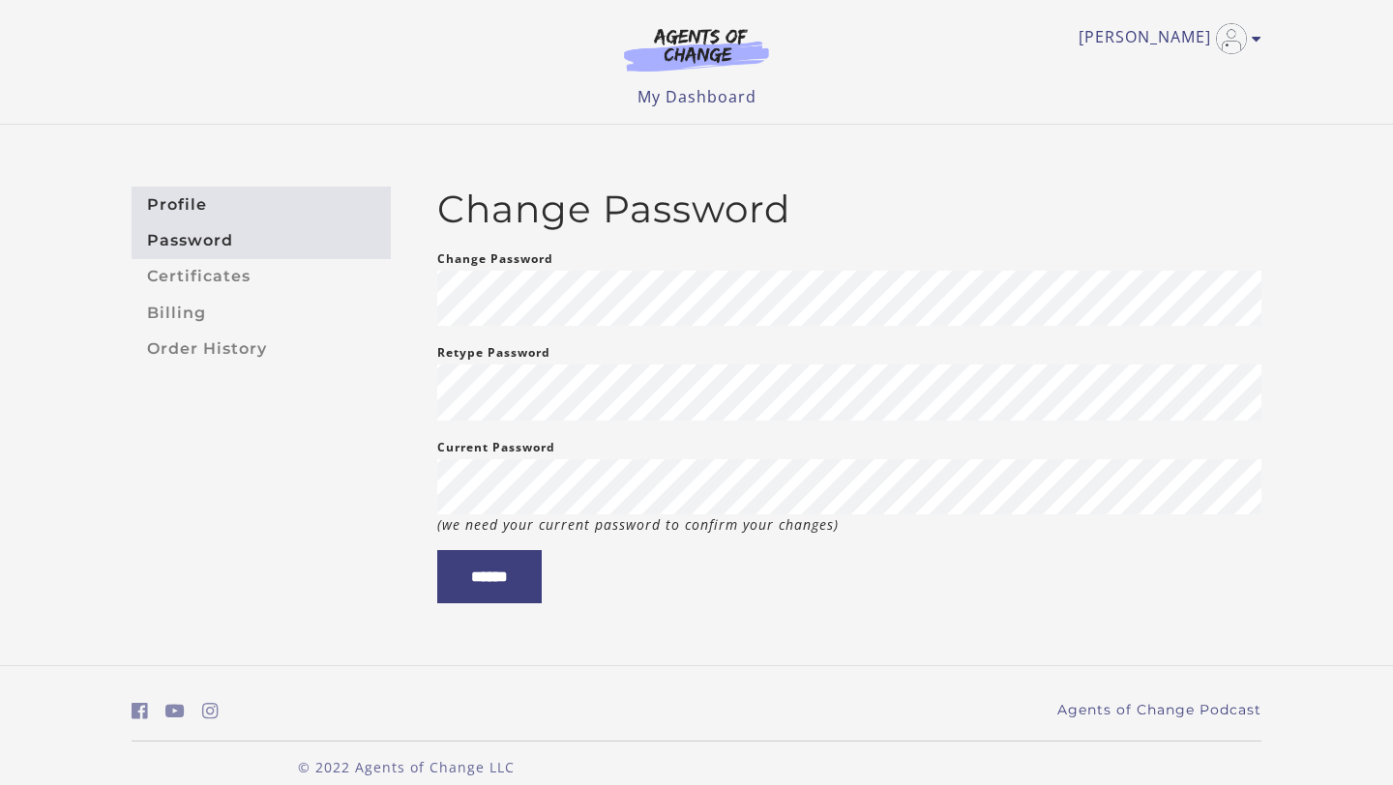
click at [178, 207] on link "Profile" at bounding box center [261, 205] width 259 height 36
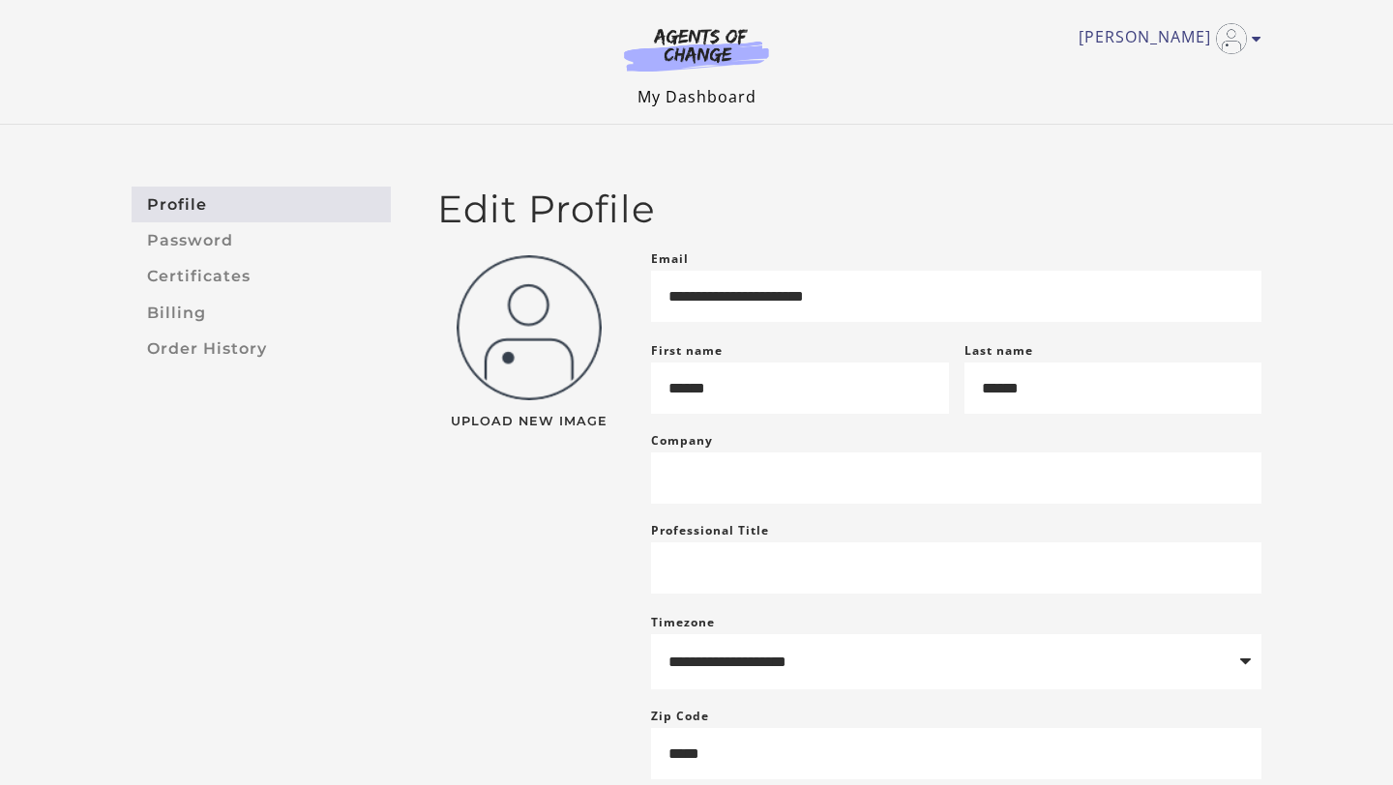
click at [749, 101] on link "My Dashboard" at bounding box center [696, 96] width 119 height 21
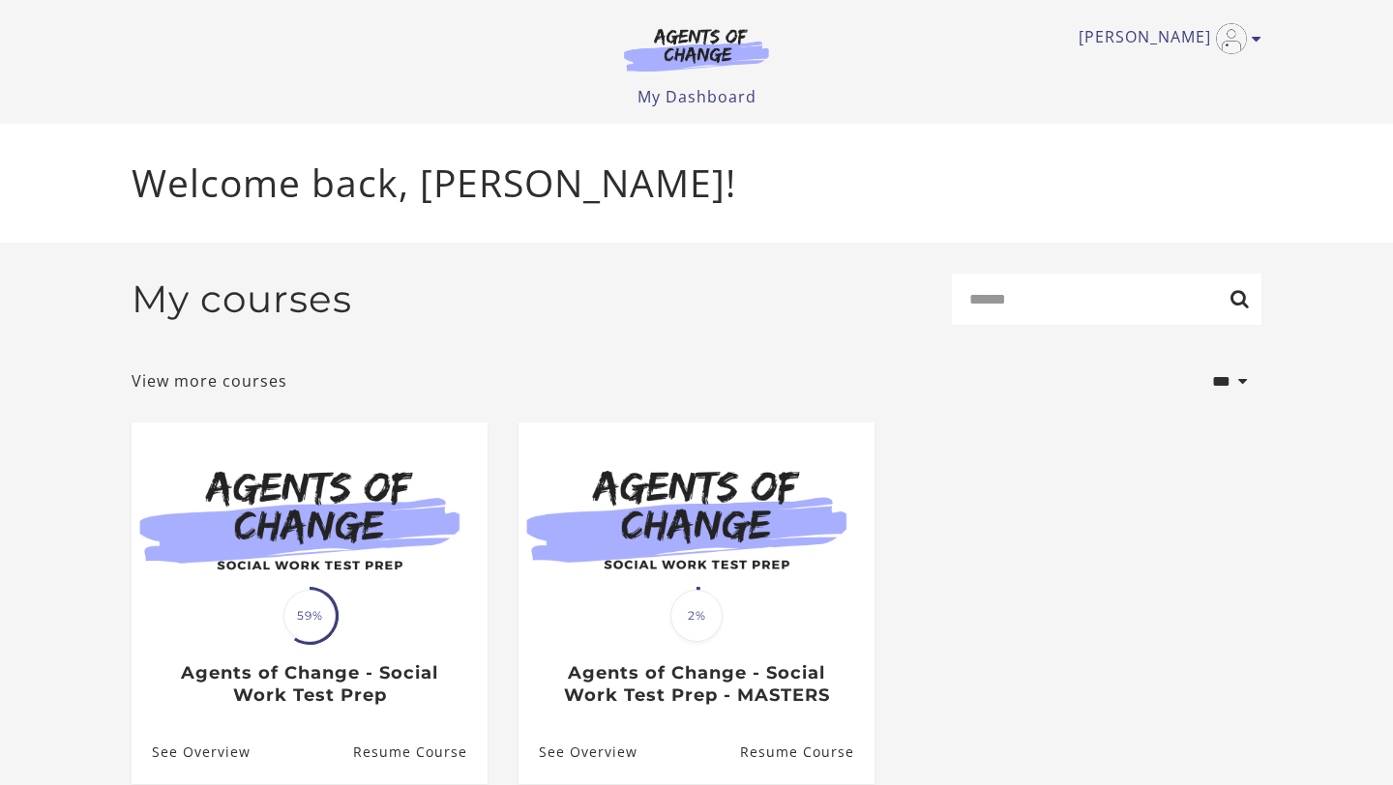
scroll to position [82, 0]
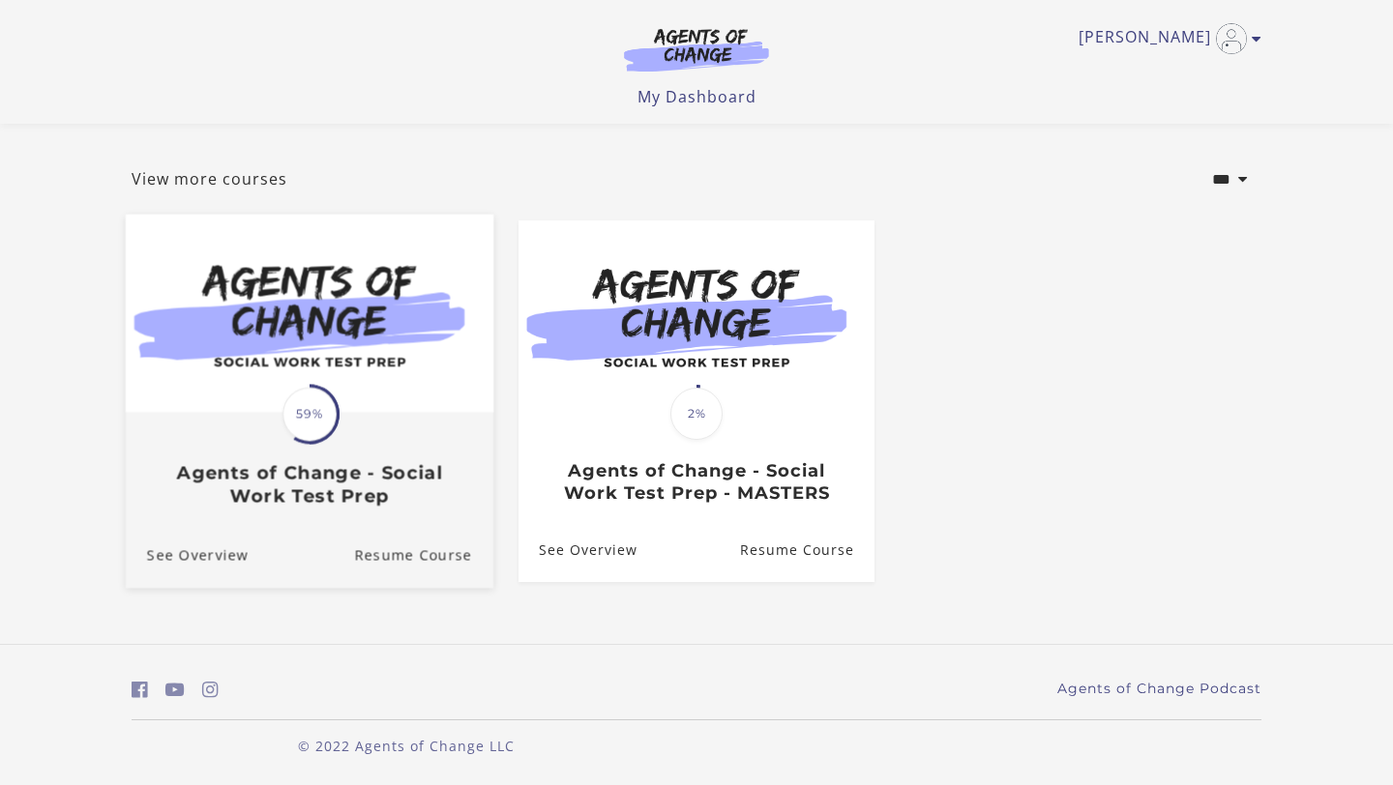
click at [384, 484] on h3 "Agents of Change - Social Work Test Prep" at bounding box center [309, 484] width 325 height 44
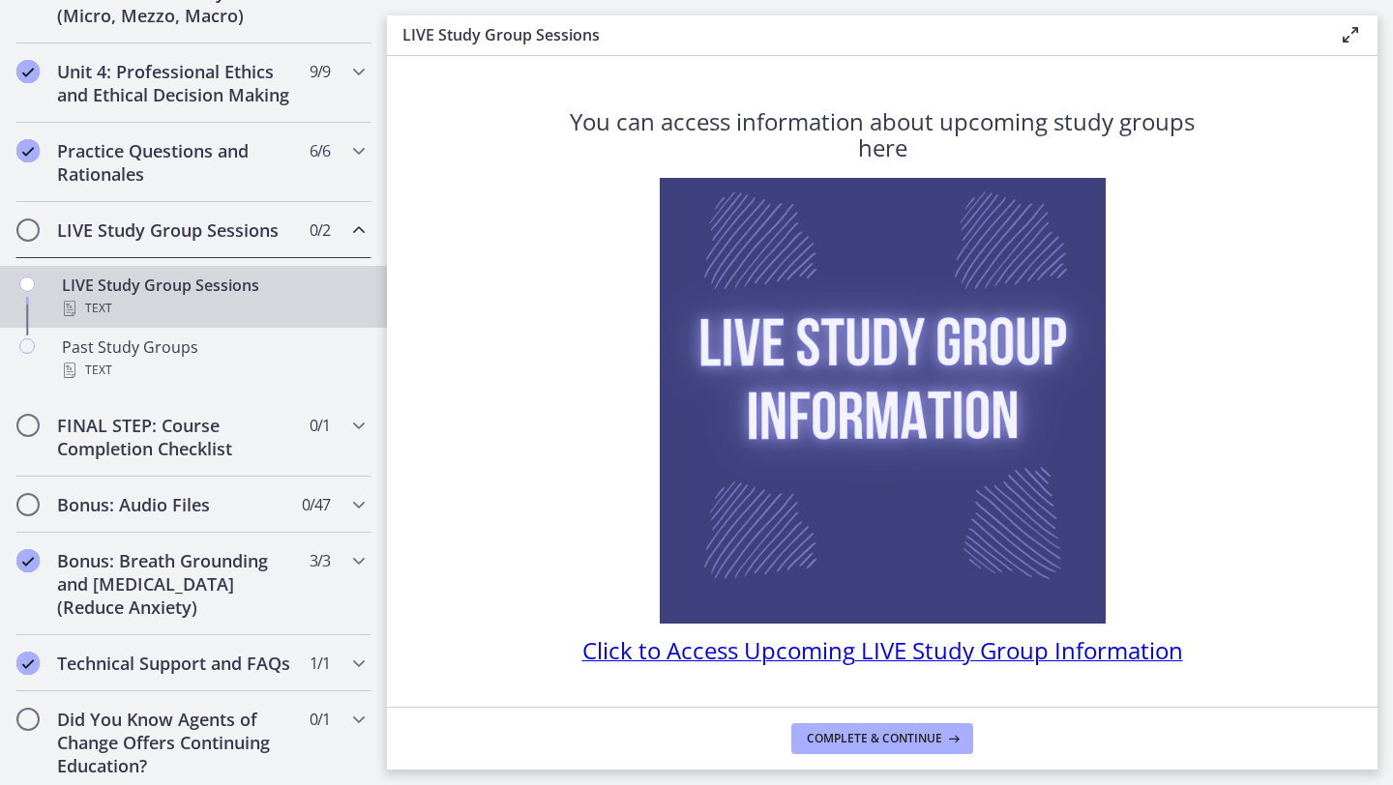
scroll to position [782, 0]
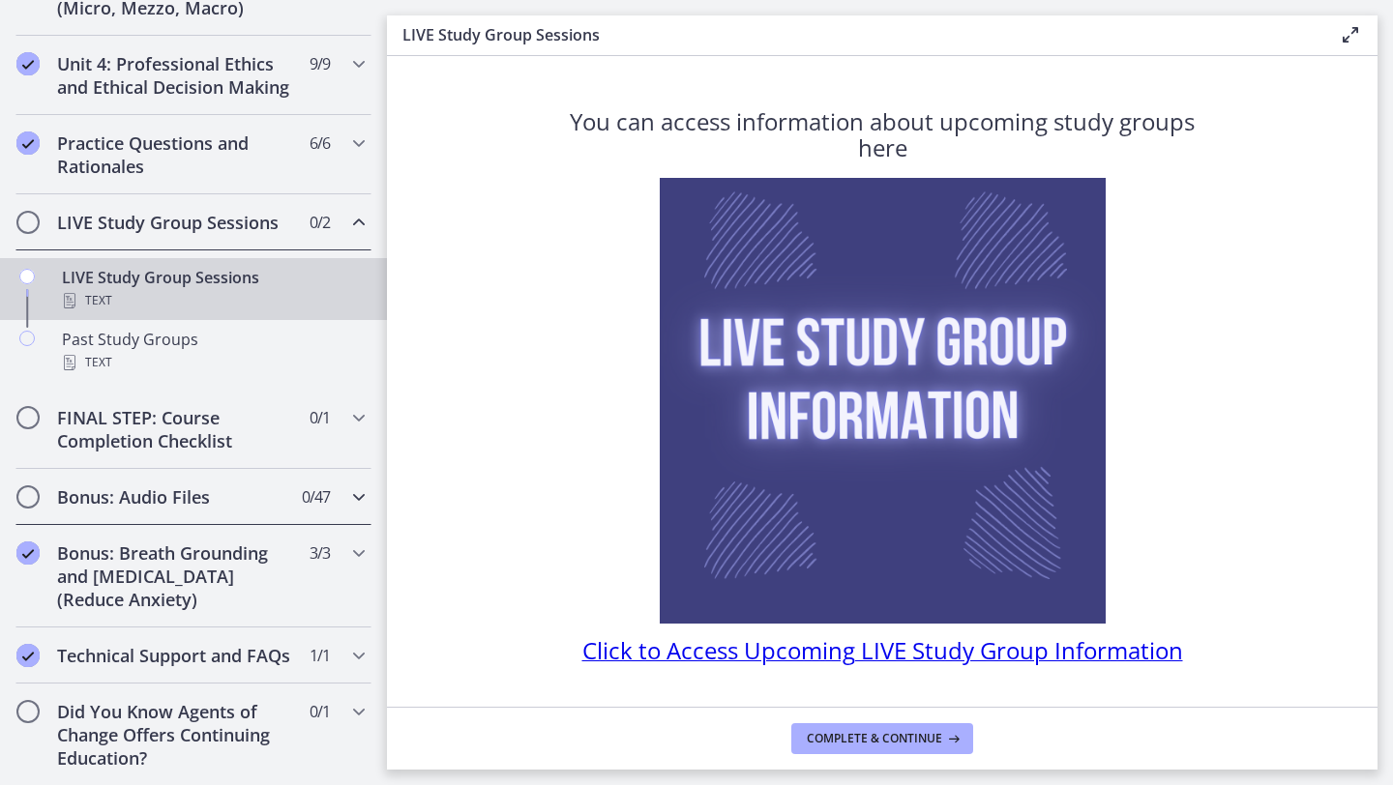
click at [357, 498] on icon "Chapters" at bounding box center [358, 497] width 23 height 23
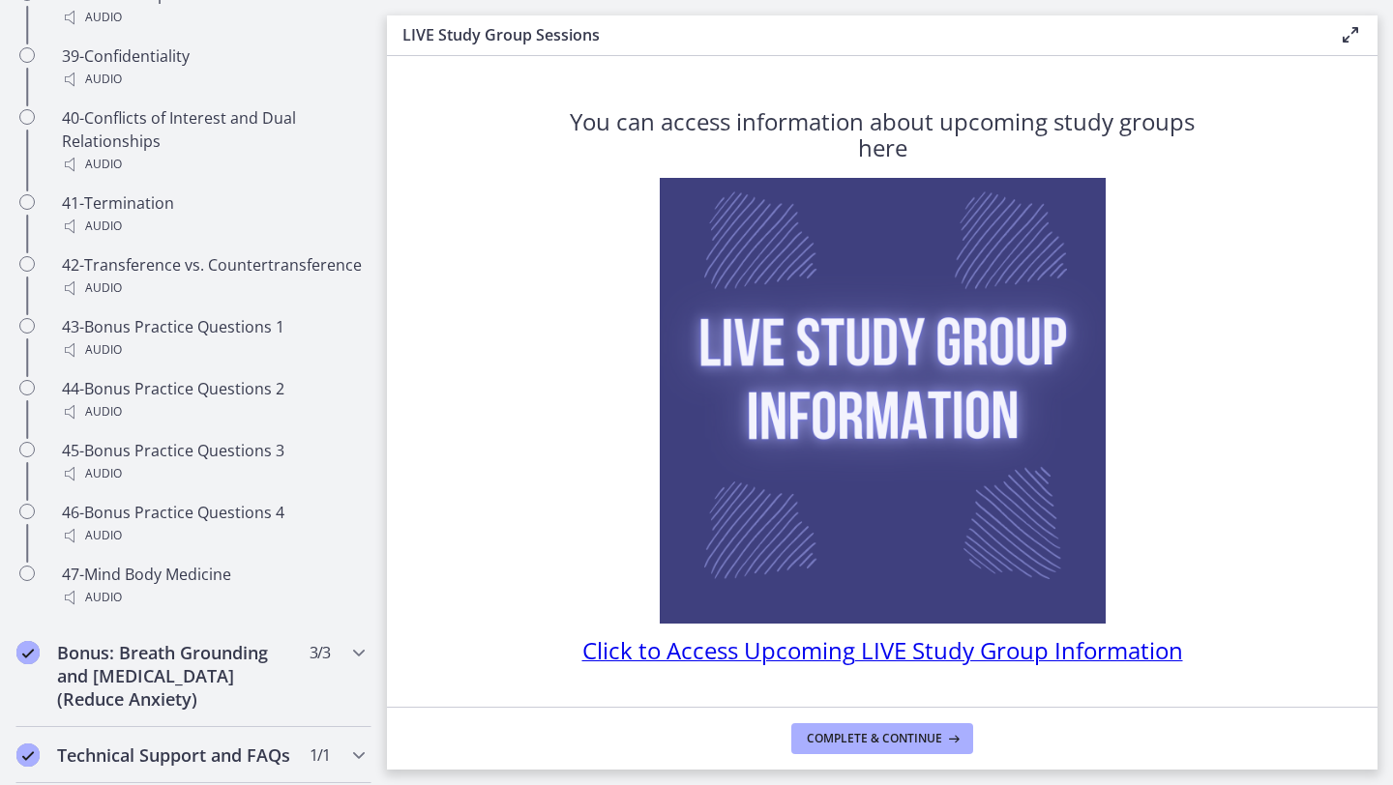
scroll to position [3563, 0]
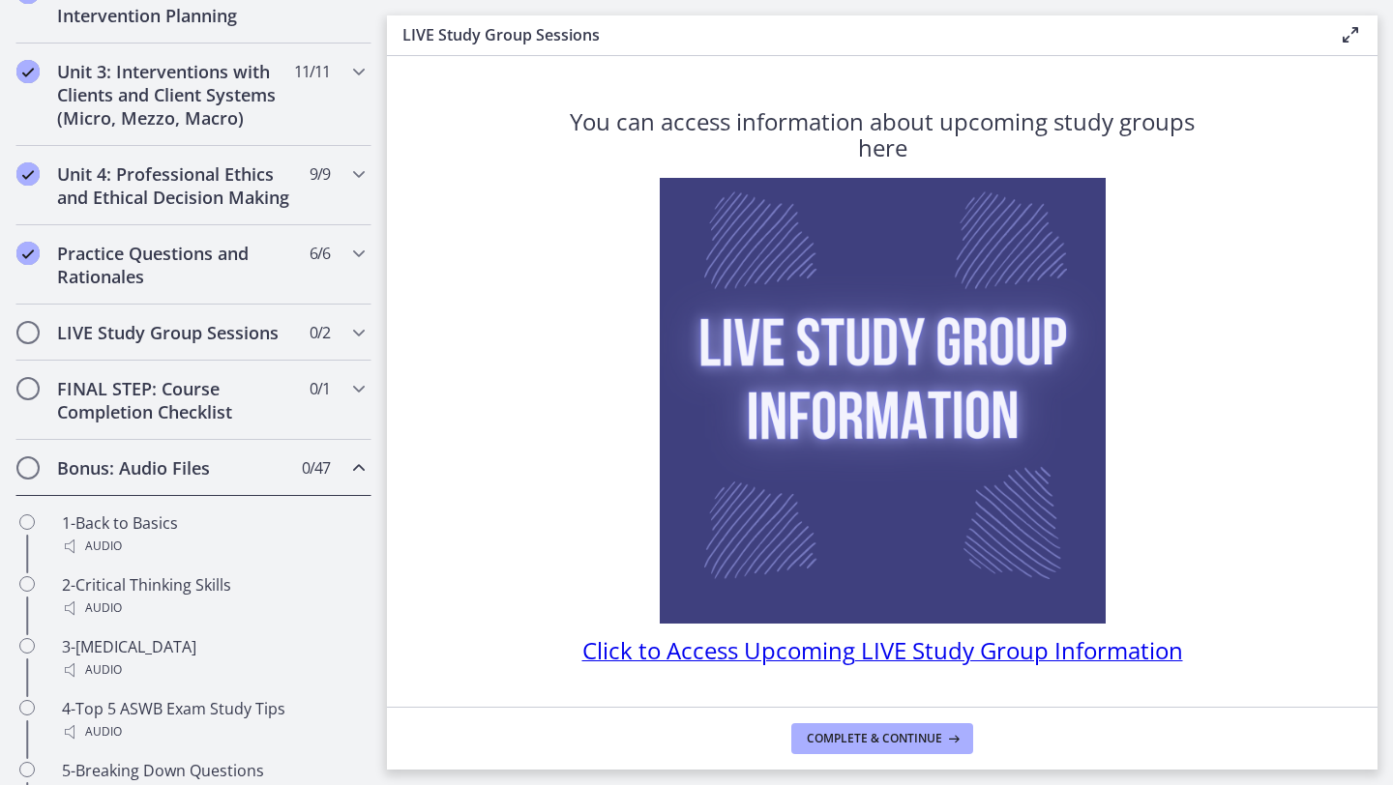
click at [362, 463] on icon "Chapters" at bounding box center [358, 468] width 23 height 23
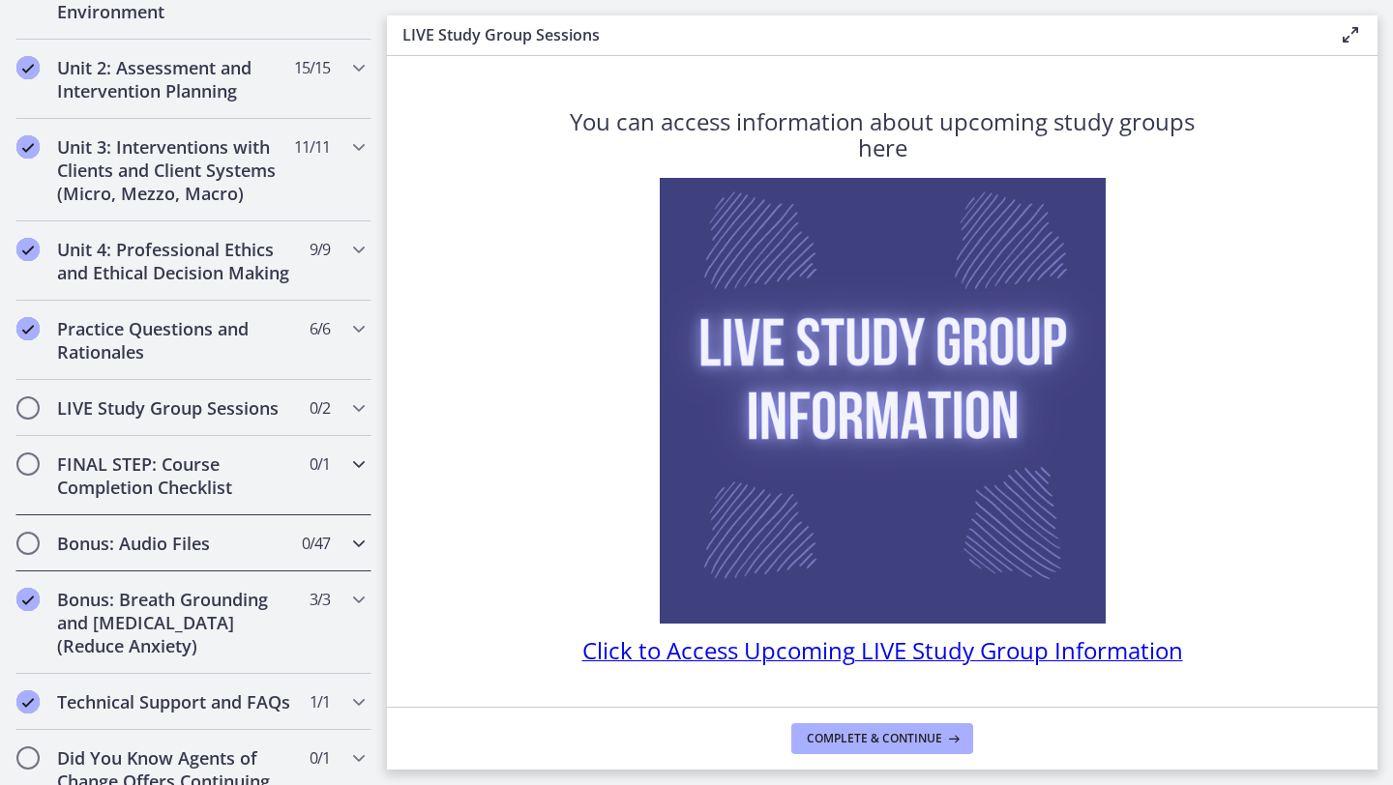
scroll to position [577, 0]
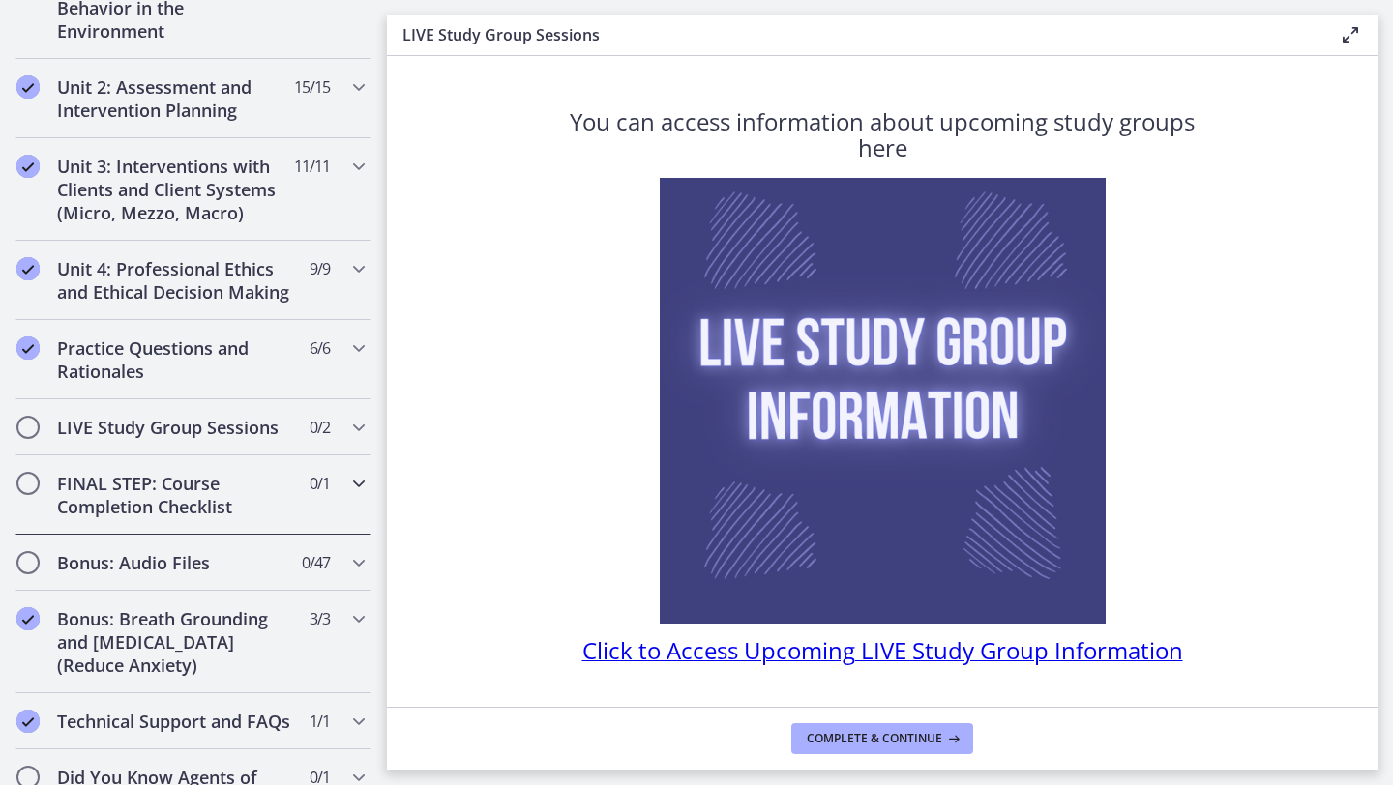
click at [348, 480] on icon "Chapters" at bounding box center [358, 483] width 23 height 23
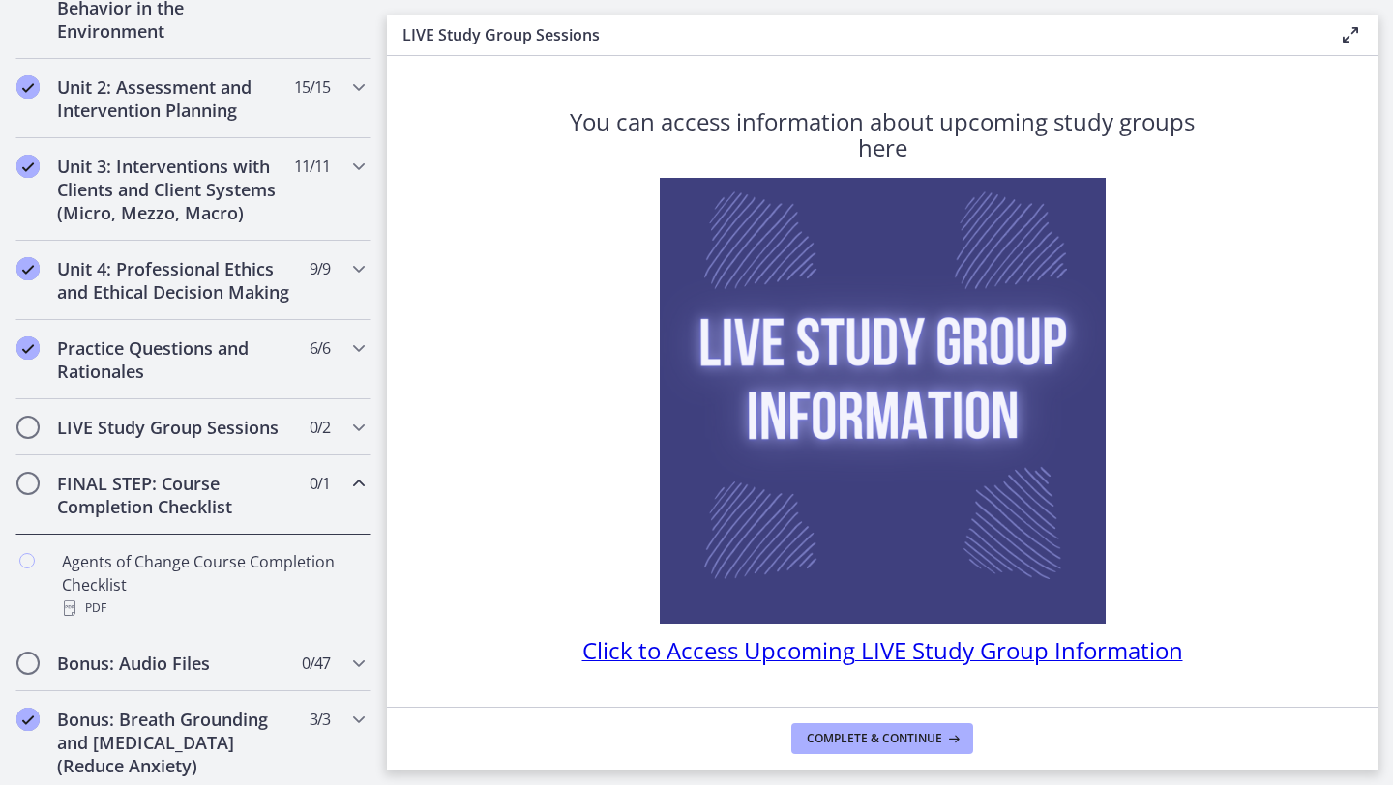
click at [354, 476] on icon "Chapters" at bounding box center [358, 483] width 23 height 23
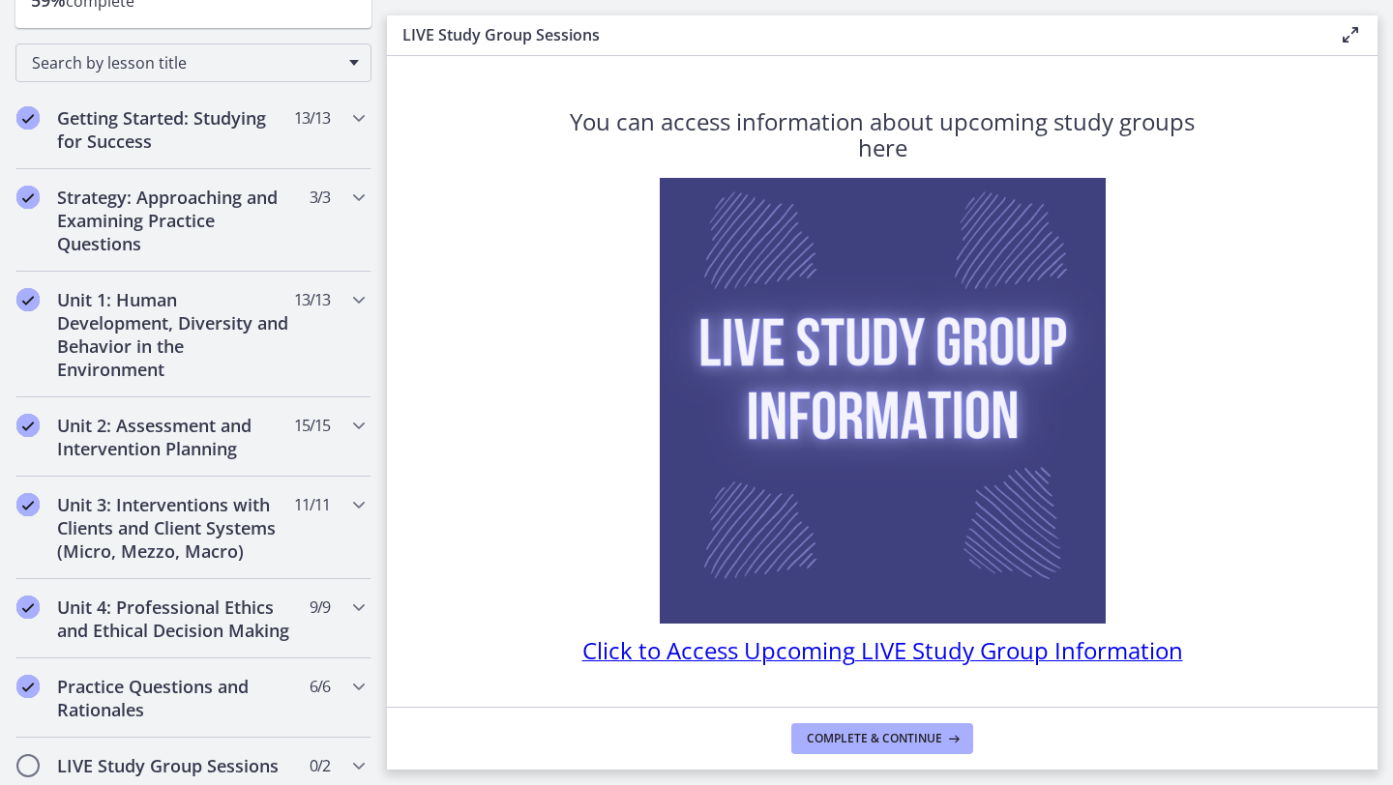
scroll to position [0, 0]
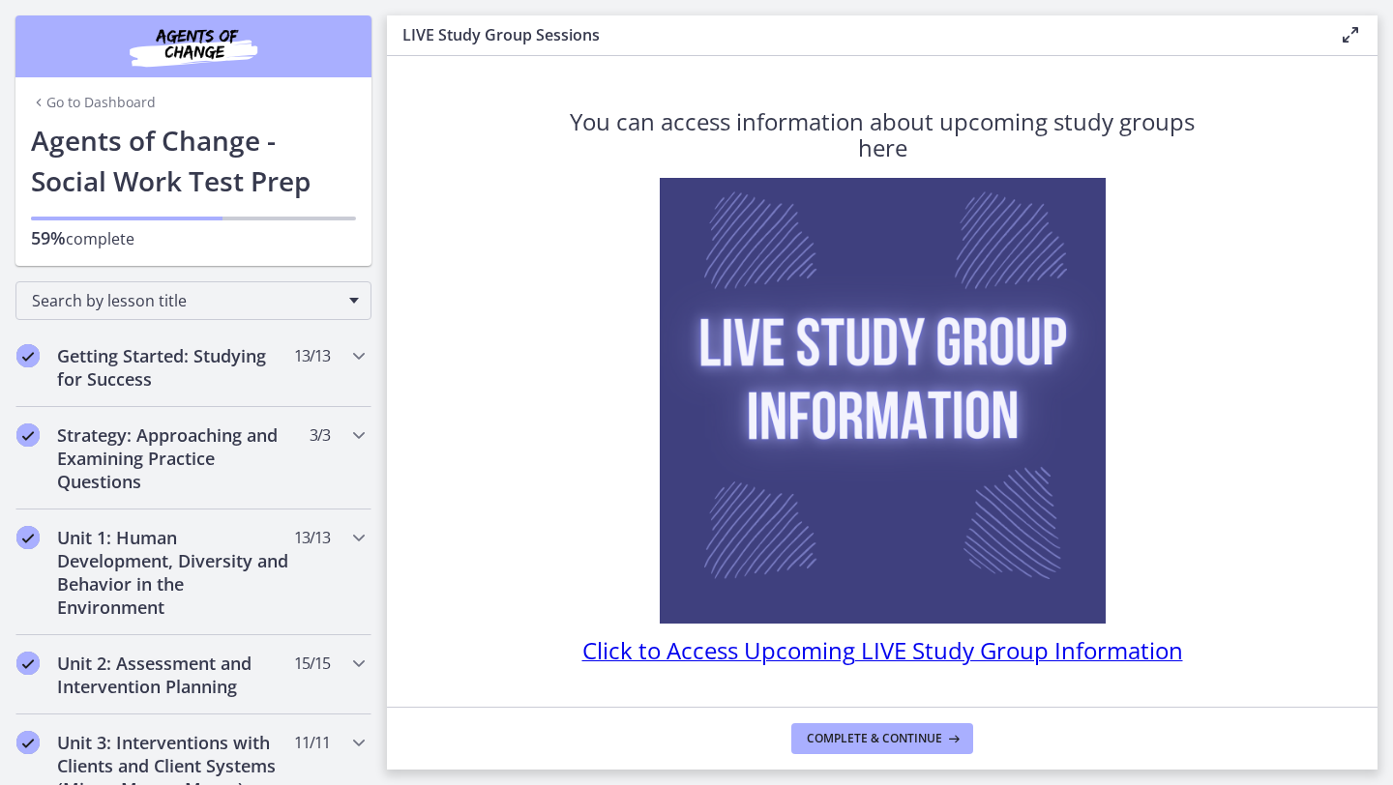
click at [136, 104] on link "Go to Dashboard" at bounding box center [93, 102] width 125 height 19
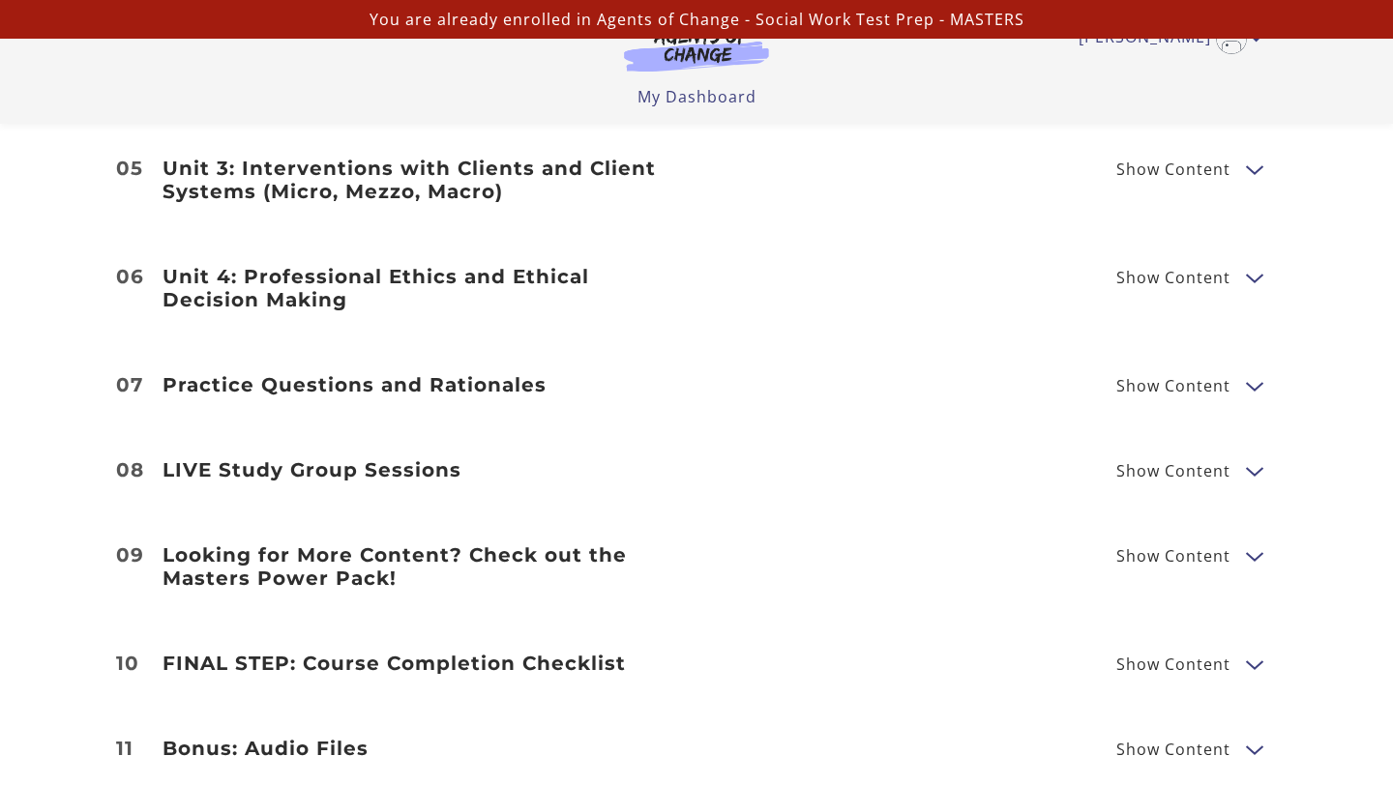
scroll to position [2643, 0]
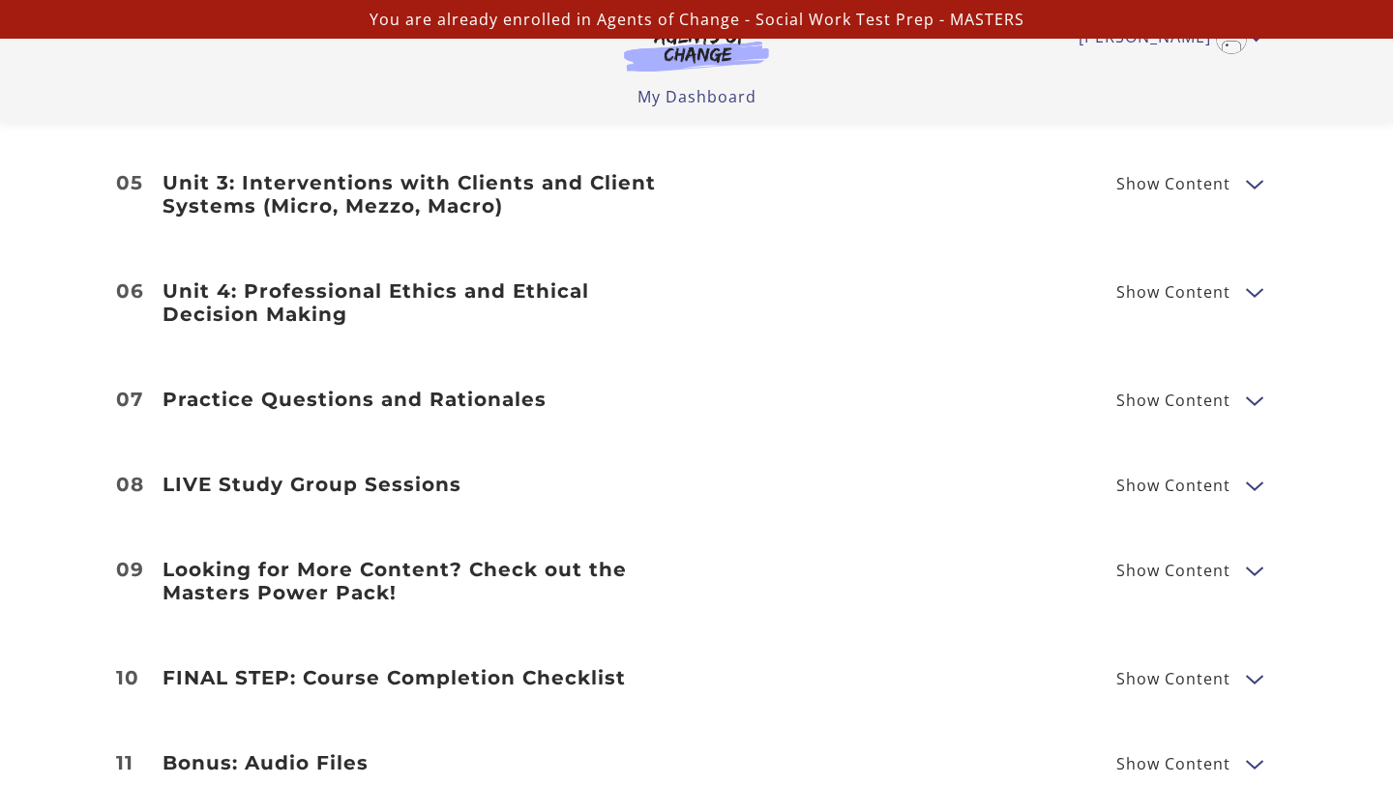
click at [1141, 393] on span "Show Content" at bounding box center [1173, 400] width 114 height 15
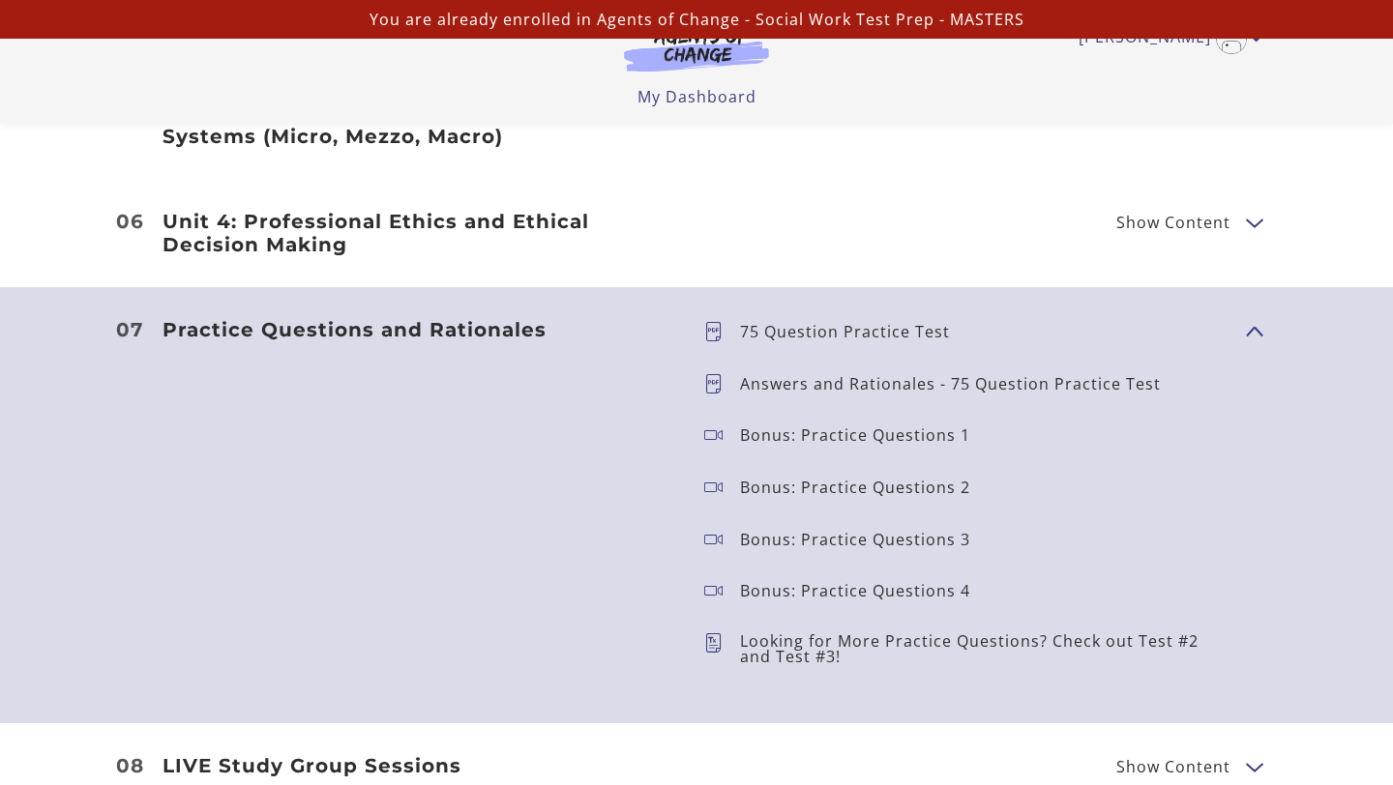
scroll to position [2723, 0]
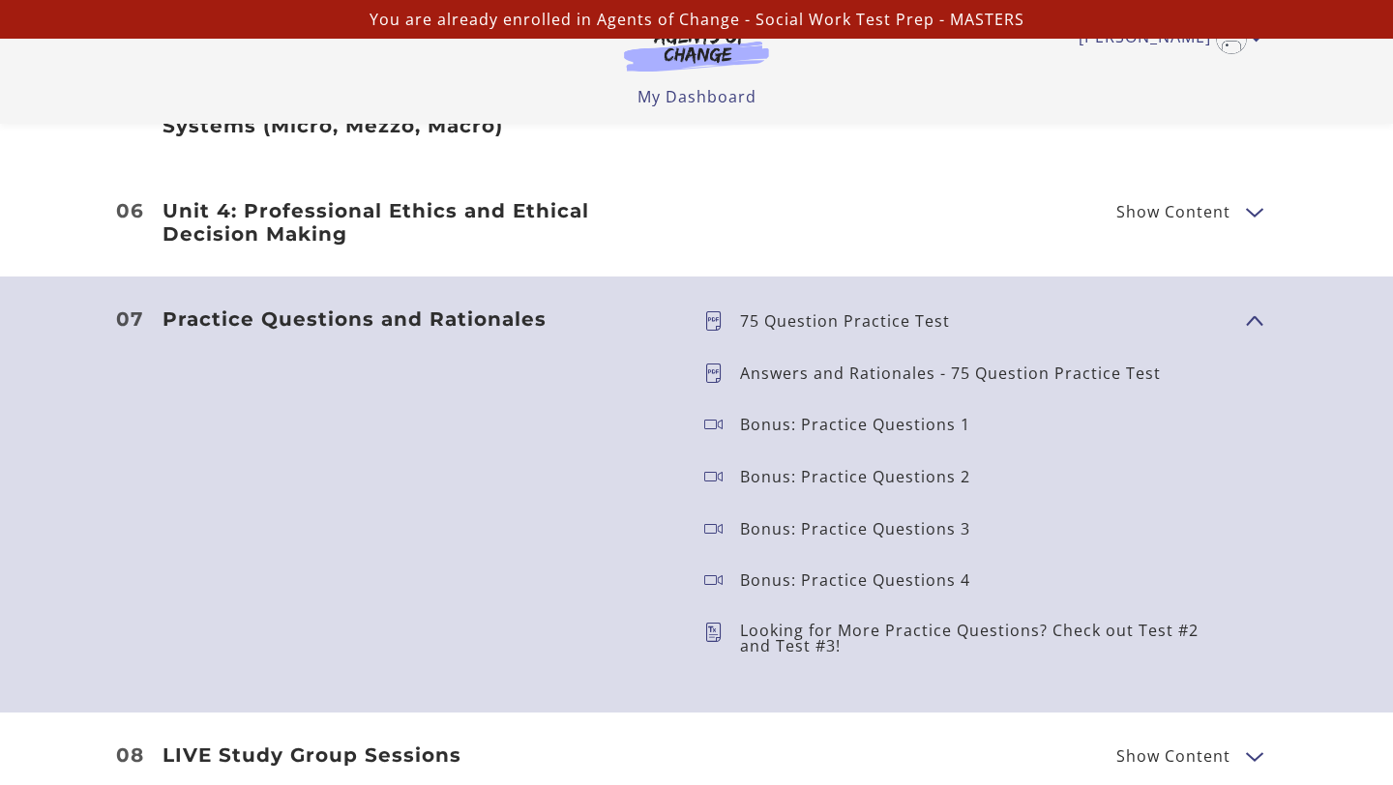
click at [714, 623] on icon at bounding box center [722, 638] width 36 height 31
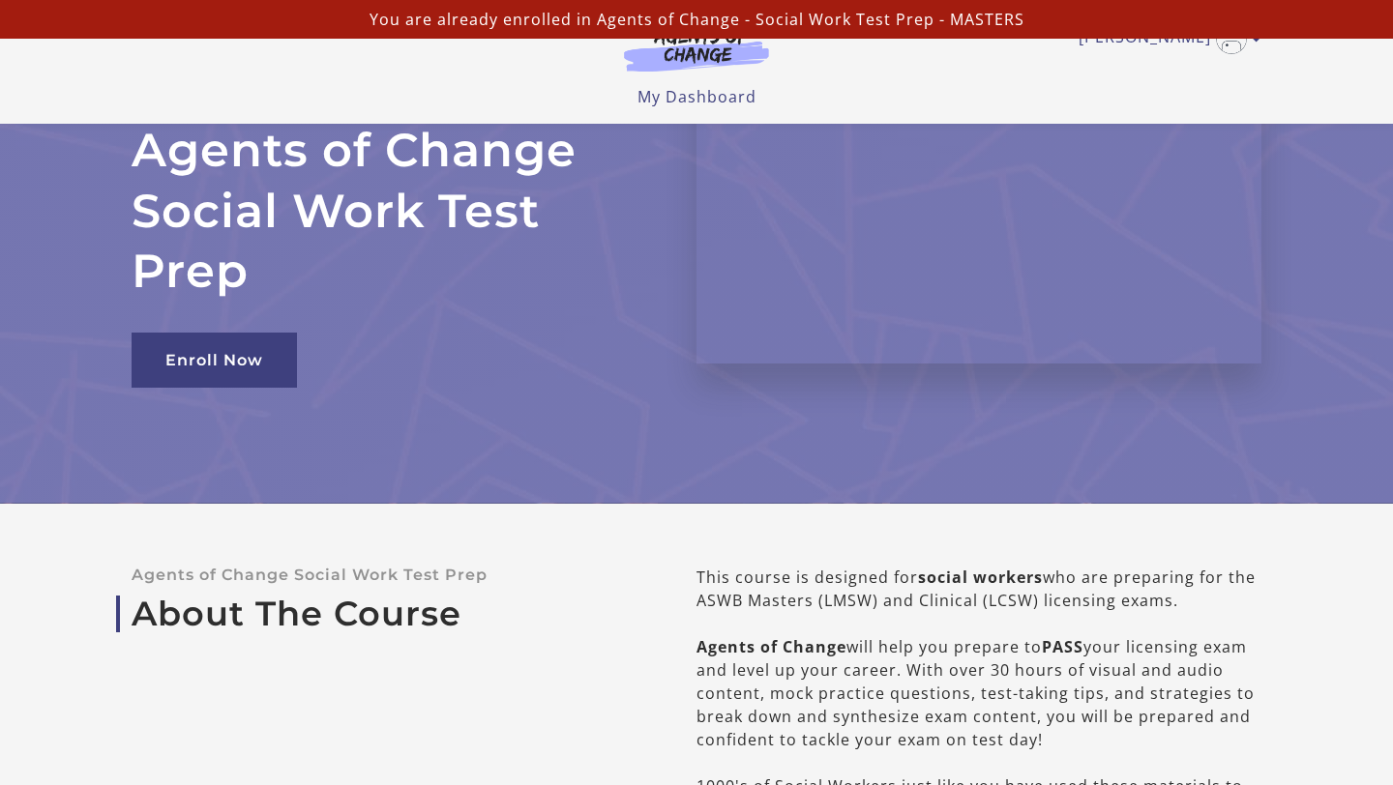
scroll to position [0, 0]
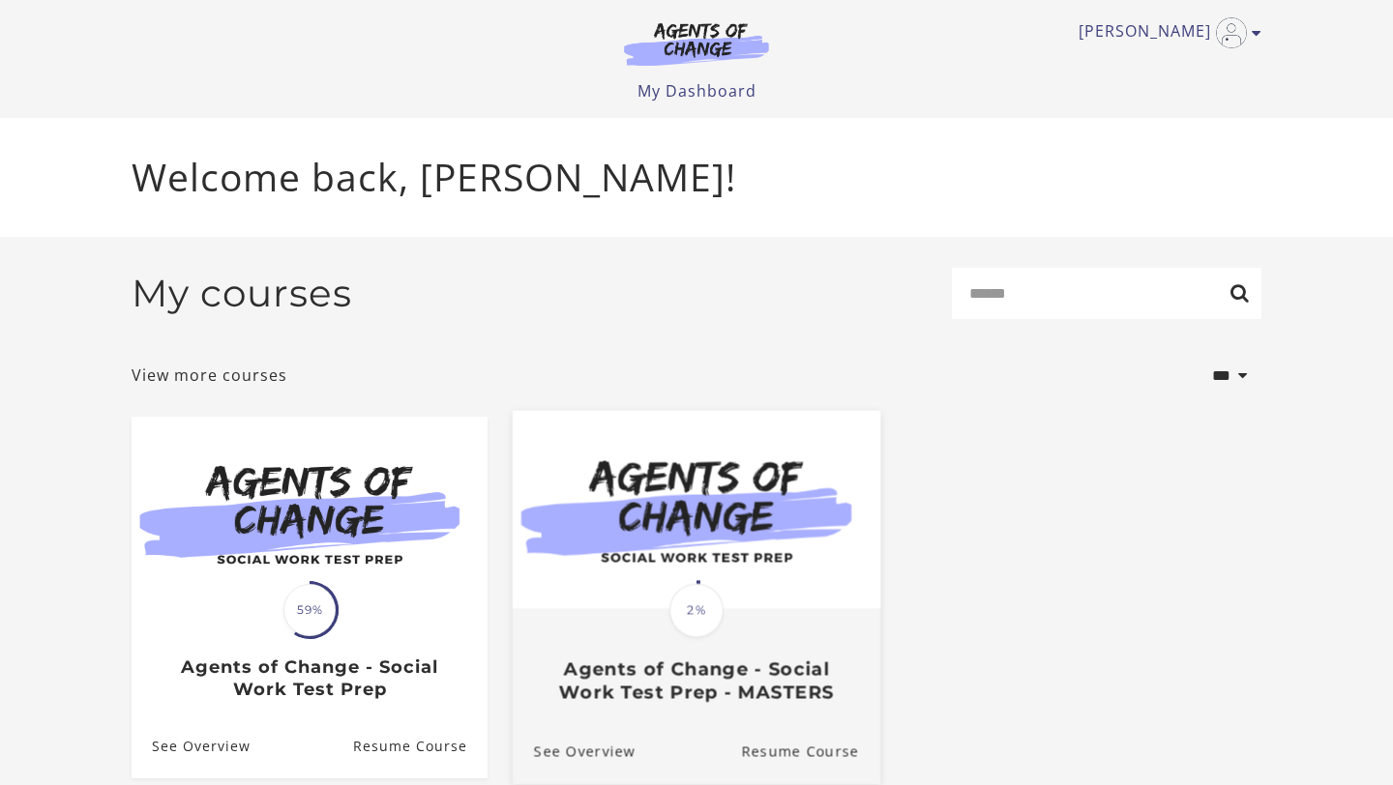
scroll to position [82, 0]
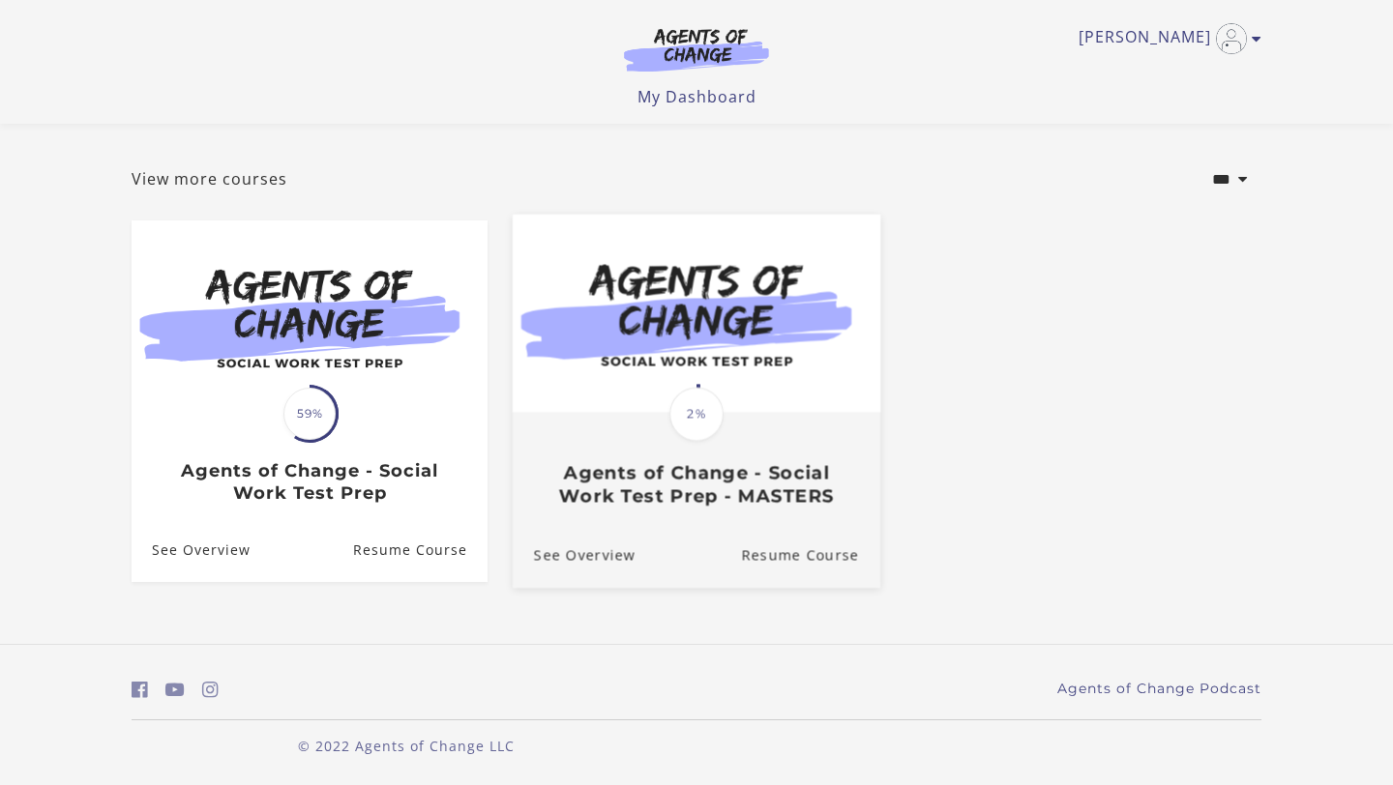
click at [737, 383] on img at bounding box center [697, 314] width 368 height 198
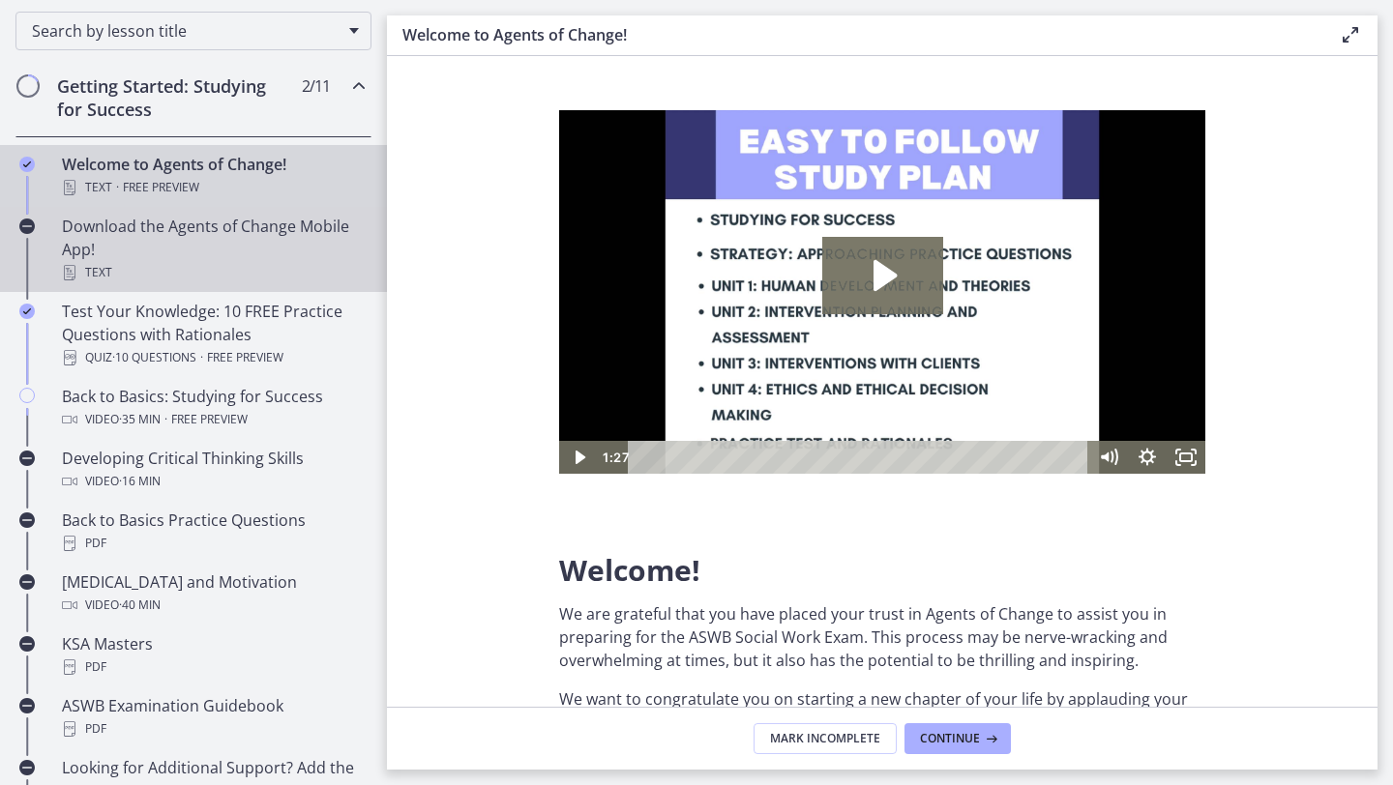
scroll to position [307, 0]
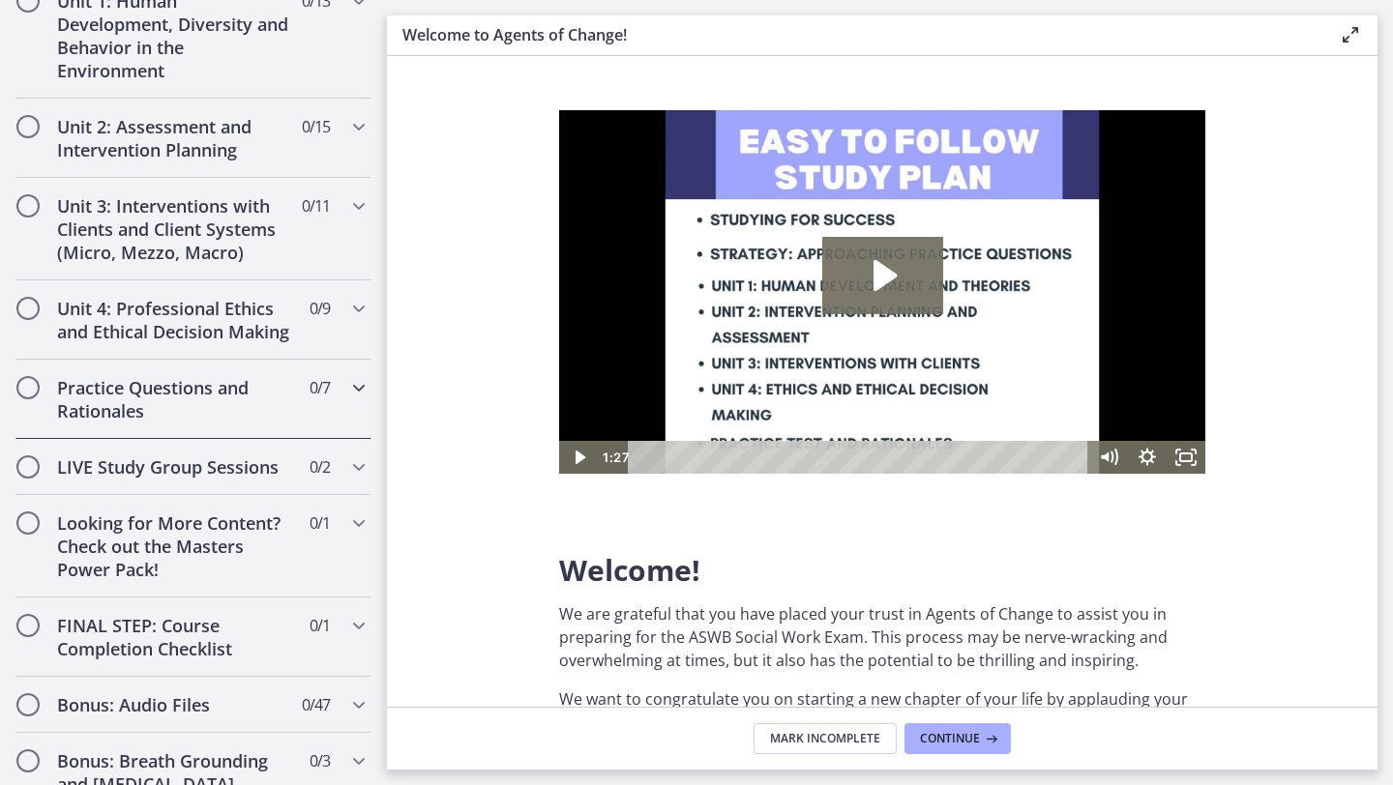
click at [343, 397] on div "Practice Questions and Rationales 0 / 7 Completed" at bounding box center [193, 399] width 356 height 79
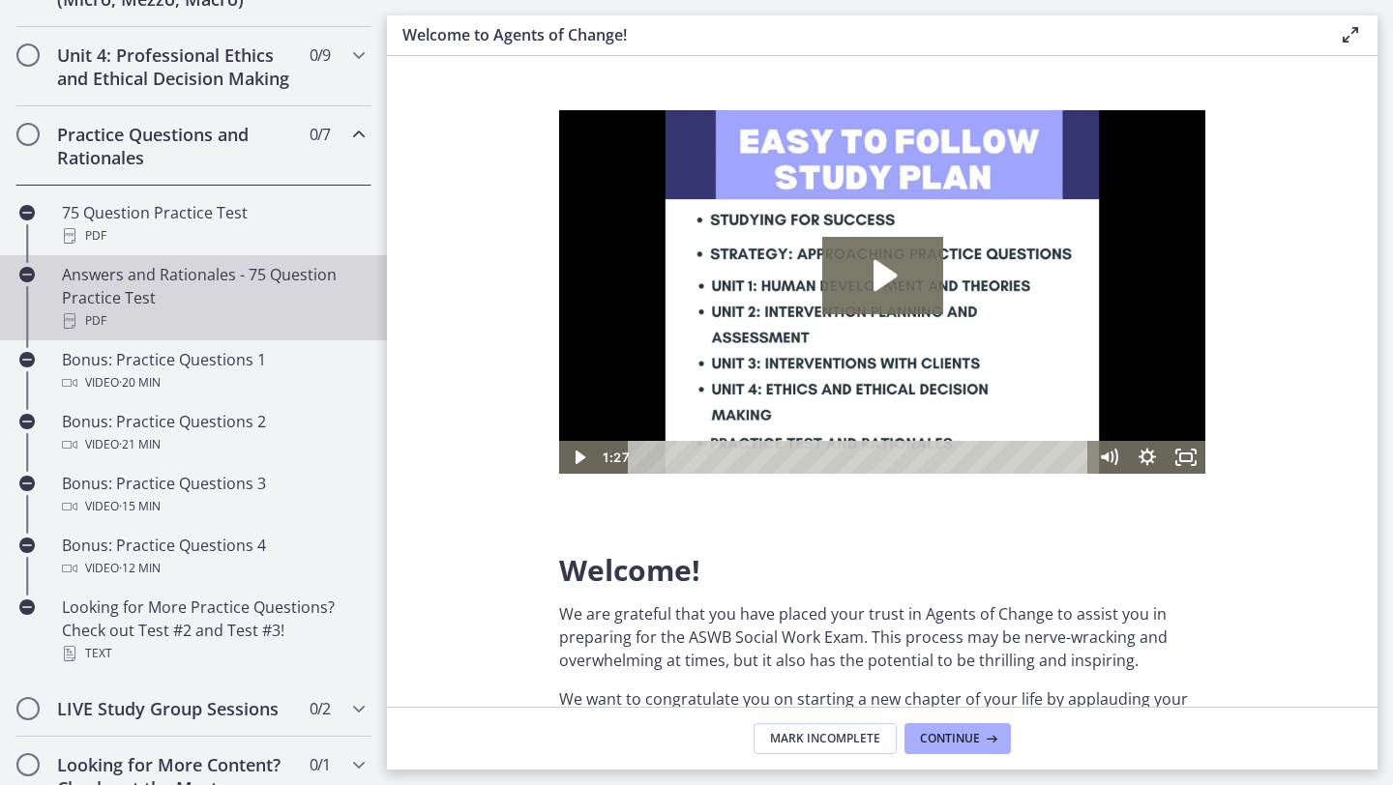
scroll to position [848, 0]
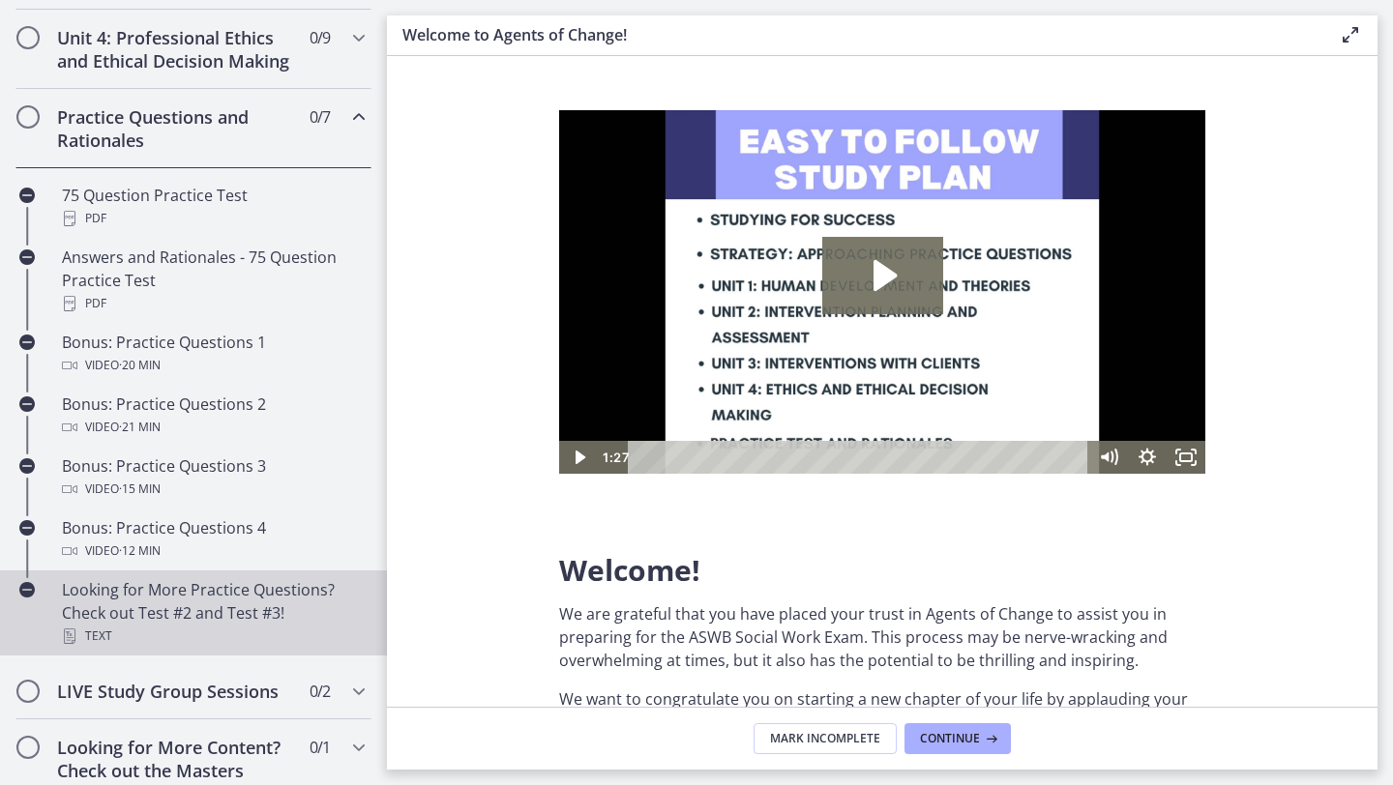
click at [206, 620] on div "Looking for More Practice Questions? Check out Test #2 and Test #3! Text" at bounding box center [213, 613] width 302 height 70
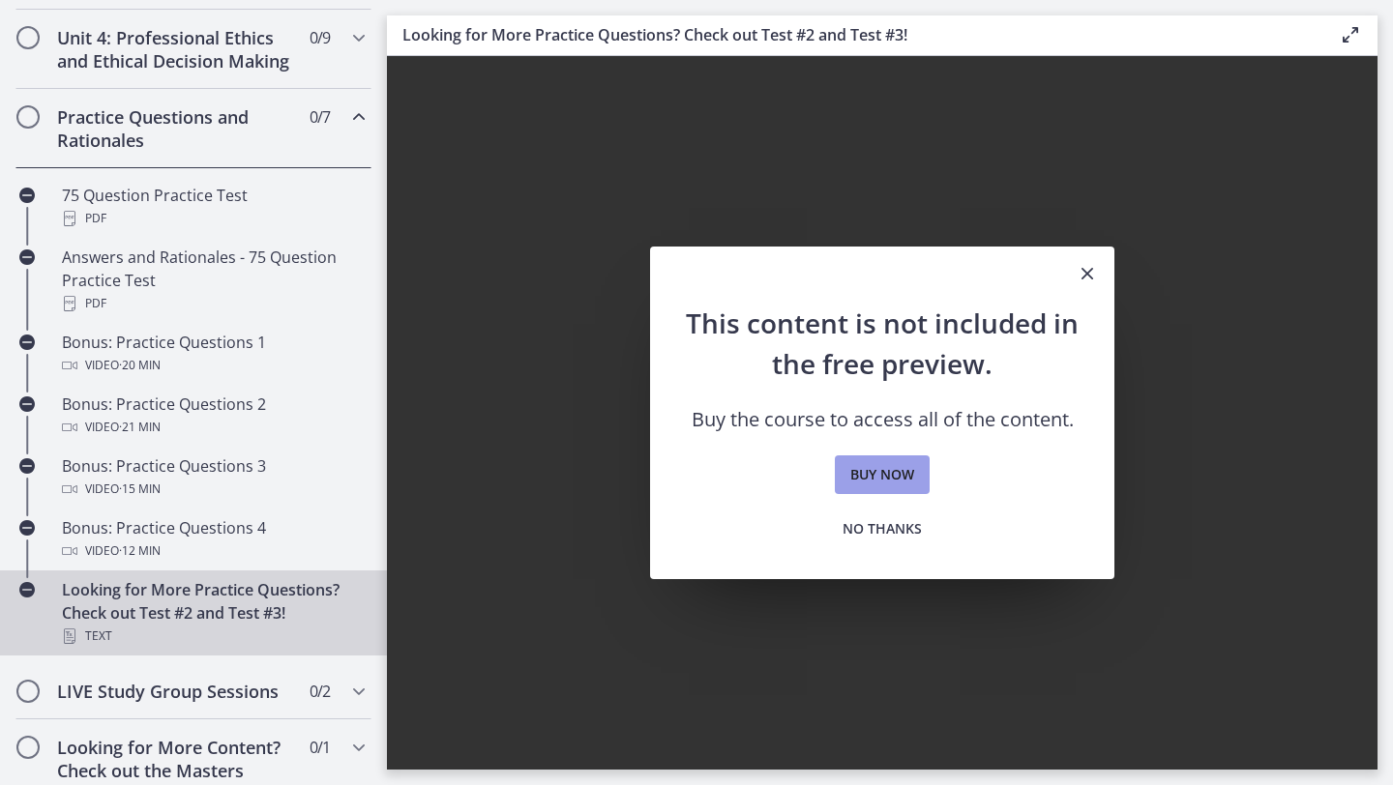
click at [886, 486] on span "Buy now" at bounding box center [882, 474] width 64 height 23
